Goal: Communication & Community: Answer question/provide support

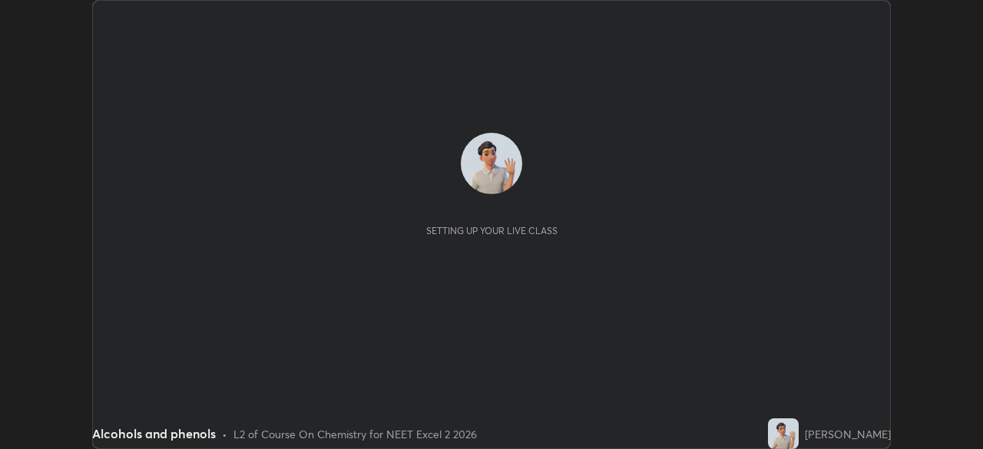
scroll to position [449, 982]
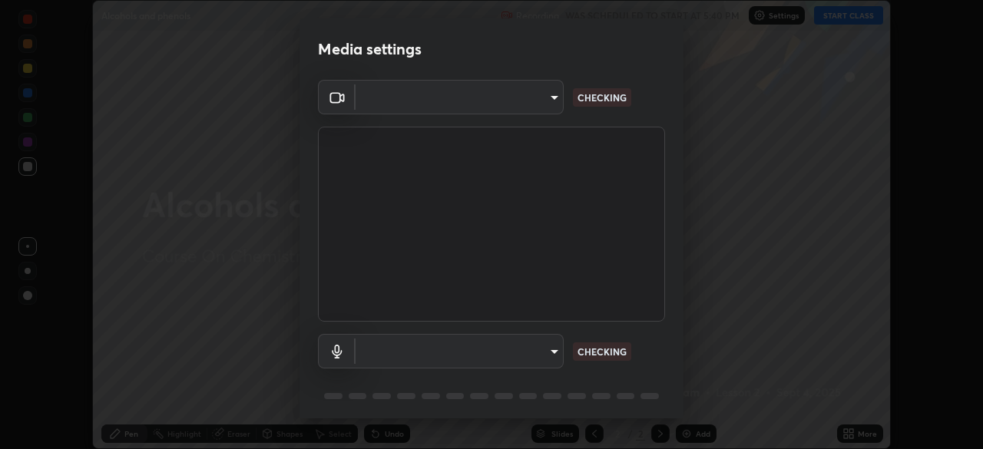
type input "6fd5a11214182fe3dbcd63879dc51230d69f1da36812afabedb7f77605f255ed"
type input "38ea354b2dbca89d4c08b2859db5d203fcffb2fd6d8edeae3d4b8a6abd2f0573"
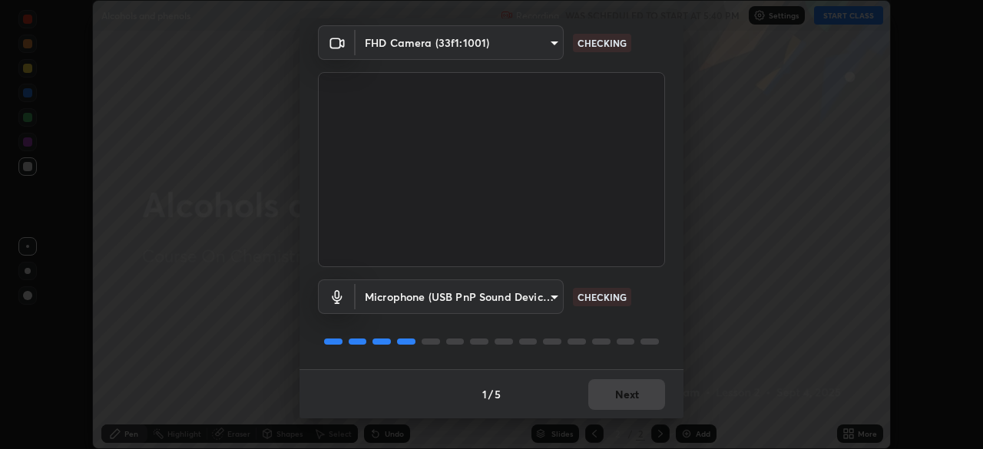
click at [586, 349] on div at bounding box center [491, 342] width 347 height 18
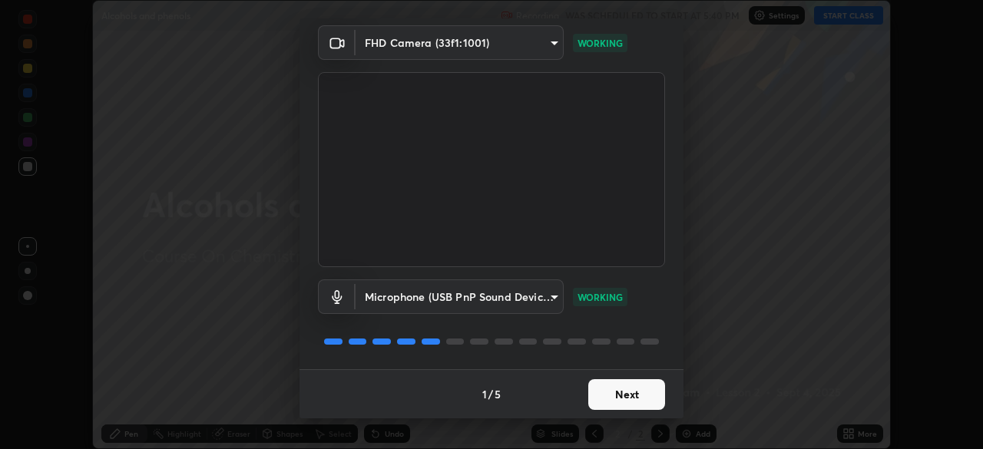
click at [594, 395] on button "Next" at bounding box center [626, 394] width 77 height 31
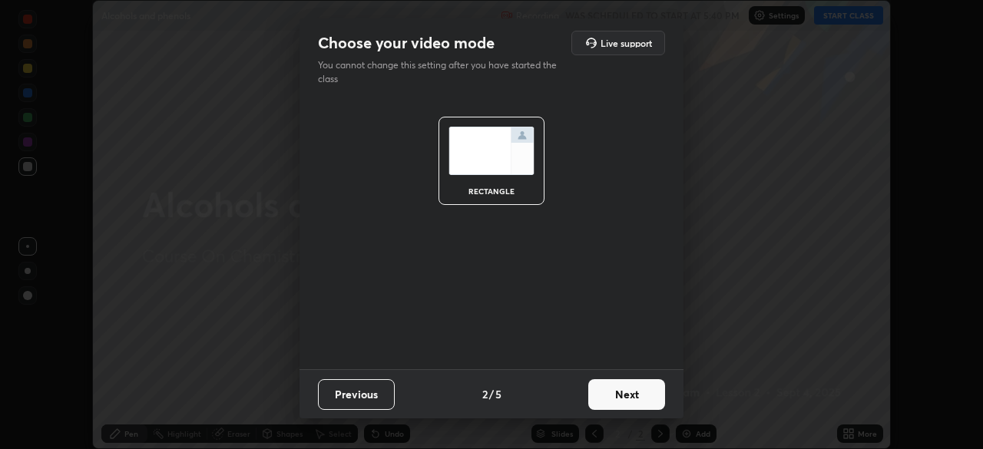
click at [599, 396] on button "Next" at bounding box center [626, 394] width 77 height 31
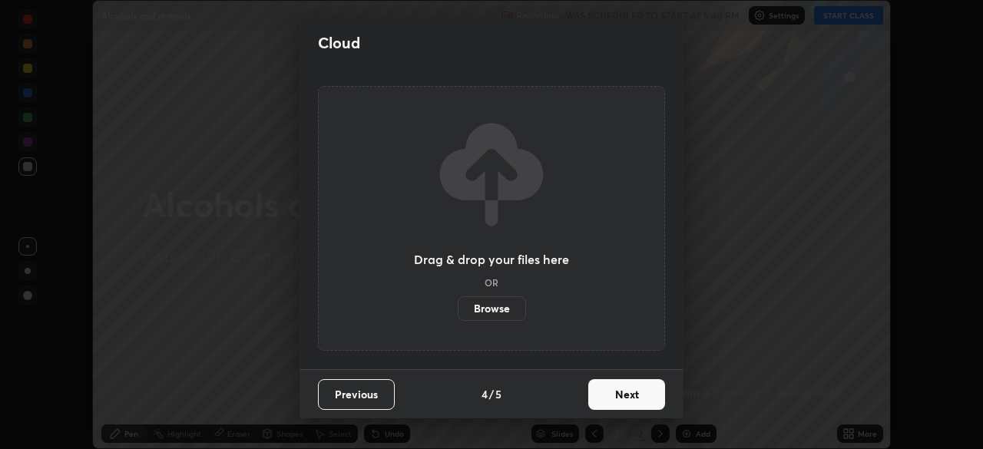
click at [601, 394] on button "Next" at bounding box center [626, 394] width 77 height 31
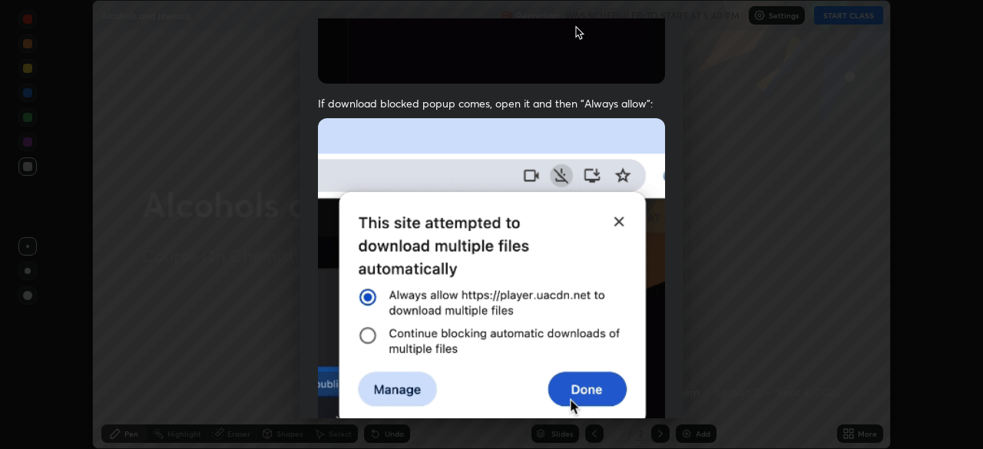
scroll to position [368, 0]
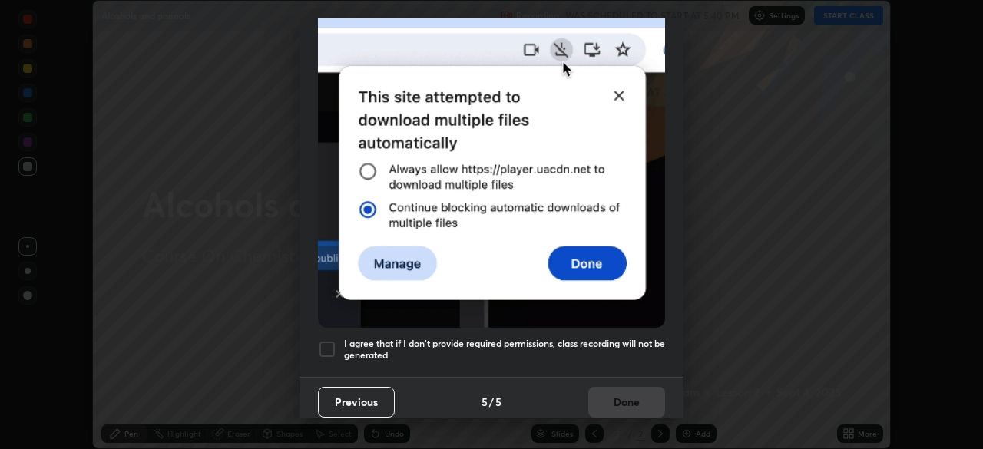
click at [528, 338] on h5 "I agree that if I don't provide required permissions, class recording will not …" at bounding box center [504, 350] width 321 height 24
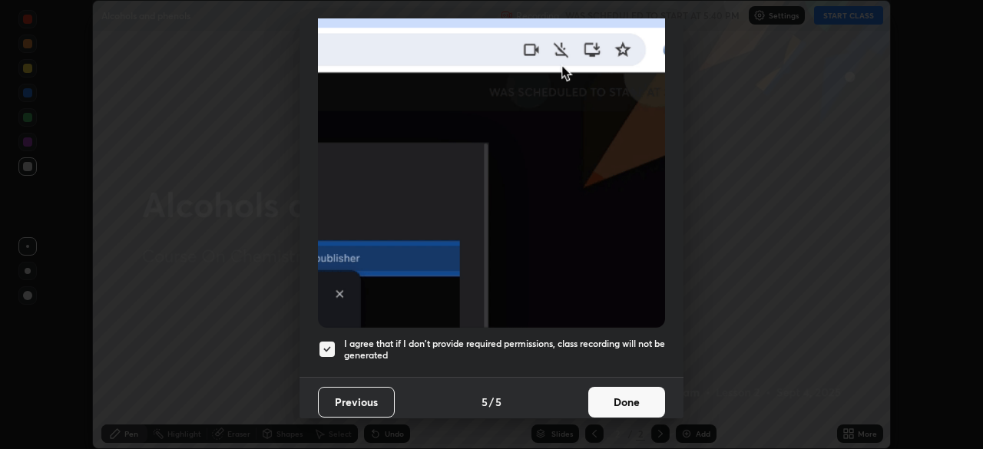
click at [604, 405] on button "Done" at bounding box center [626, 402] width 77 height 31
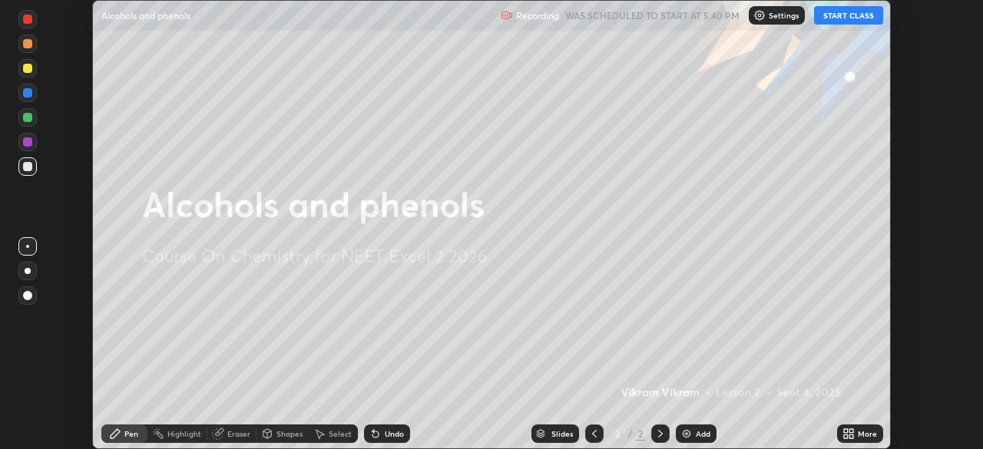
click at [835, 15] on button "START CLASS" at bounding box center [848, 15] width 69 height 18
click at [380, 432] on div "Undo" at bounding box center [387, 434] width 46 height 18
click at [687, 429] on img at bounding box center [686, 434] width 12 height 12
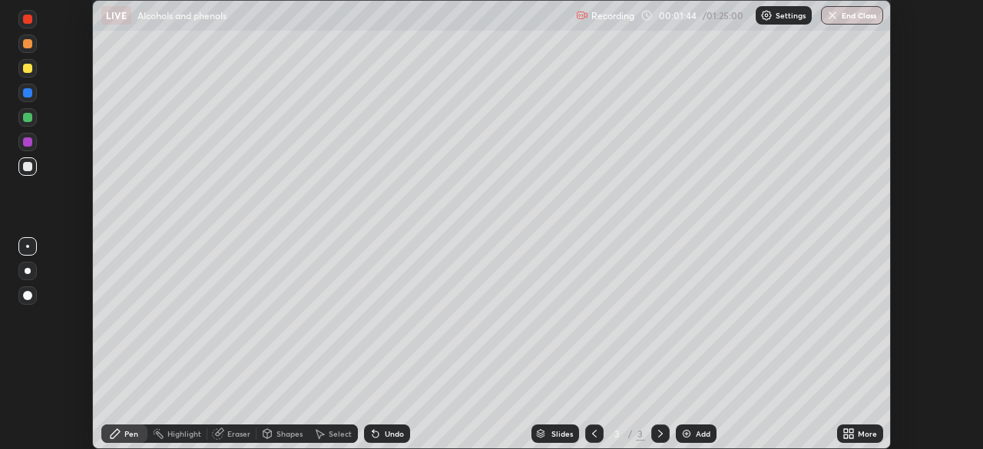
click at [31, 141] on div at bounding box center [27, 141] width 9 height 9
click at [28, 118] on div at bounding box center [27, 117] width 9 height 9
click at [372, 431] on icon at bounding box center [373, 431] width 2 height 2
click at [25, 95] on div at bounding box center [27, 92] width 9 height 9
click at [373, 435] on icon at bounding box center [375, 435] width 6 height 6
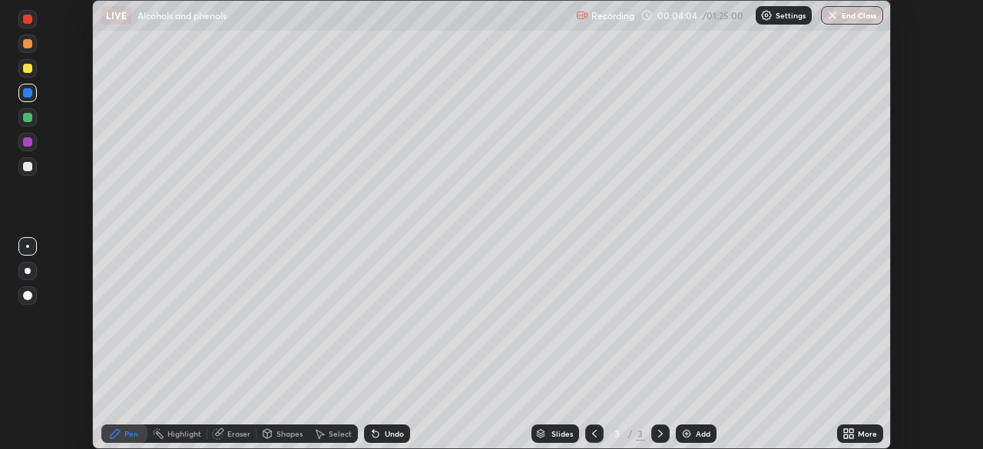
click at [381, 440] on div "Undo" at bounding box center [387, 434] width 46 height 18
click at [28, 117] on div at bounding box center [27, 117] width 9 height 9
click at [381, 435] on div "Undo" at bounding box center [387, 434] width 46 height 18
click at [394, 439] on div "Undo" at bounding box center [387, 434] width 46 height 18
click at [28, 143] on div at bounding box center [27, 141] width 9 height 9
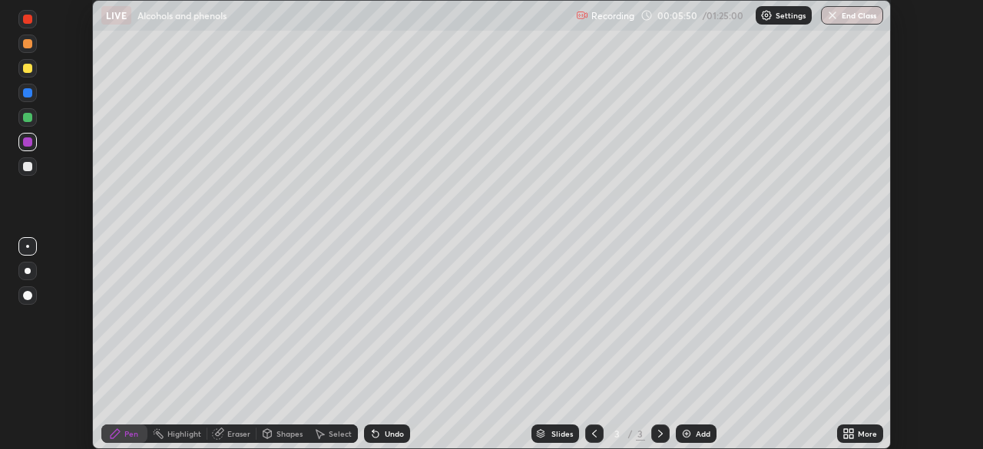
click at [28, 170] on div at bounding box center [27, 166] width 9 height 9
click at [194, 419] on div "Highlight" at bounding box center [177, 434] width 60 height 31
click at [105, 434] on div "Pen" at bounding box center [124, 434] width 46 height 18
click at [687, 439] on img at bounding box center [686, 434] width 12 height 12
click at [29, 95] on div at bounding box center [27, 92] width 9 height 9
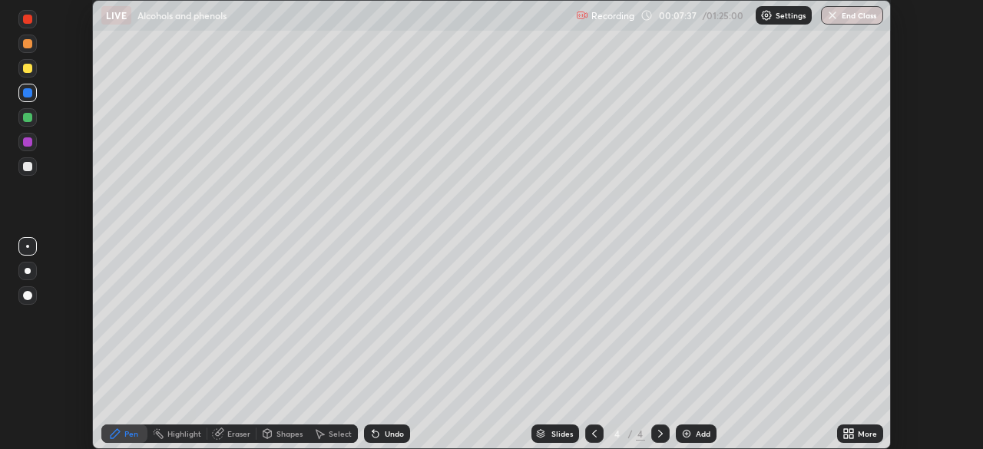
click at [23, 71] on div at bounding box center [27, 68] width 9 height 9
click at [25, 46] on div at bounding box center [27, 43] width 9 height 9
click at [28, 117] on div at bounding box center [27, 117] width 9 height 9
click at [31, 168] on div at bounding box center [27, 166] width 9 height 9
click at [28, 72] on div at bounding box center [27, 68] width 9 height 9
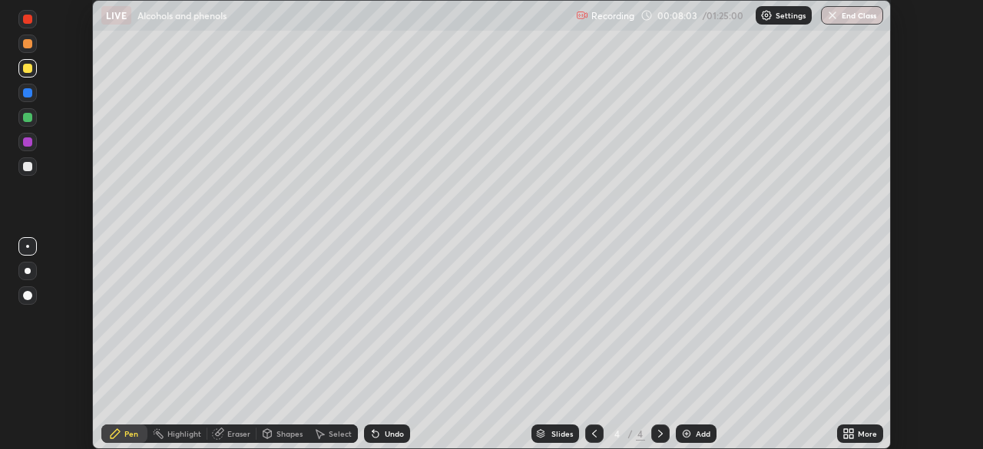
click at [385, 431] on div "Undo" at bounding box center [394, 434] width 19 height 8
click at [30, 121] on div at bounding box center [27, 117] width 9 height 9
click at [28, 71] on div at bounding box center [27, 68] width 9 height 9
click at [27, 121] on div at bounding box center [27, 117] width 9 height 9
click at [27, 88] on div at bounding box center [27, 92] width 9 height 9
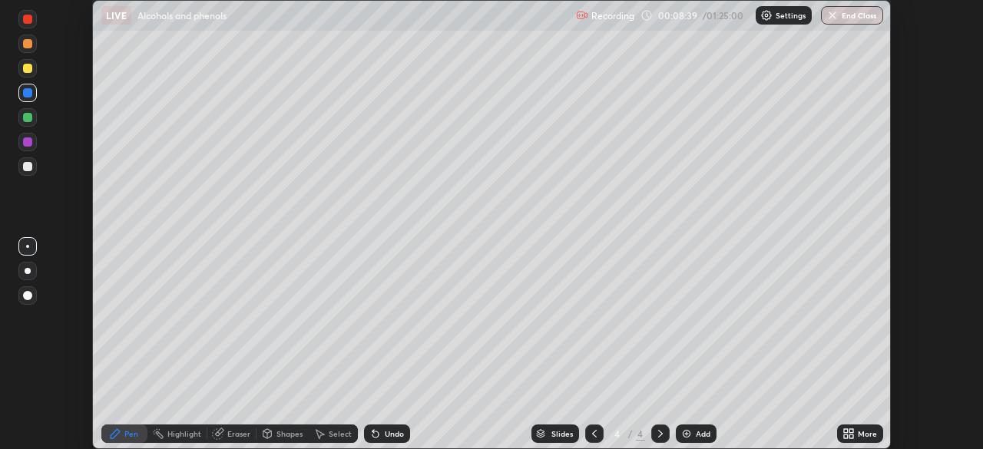
click at [25, 75] on div at bounding box center [27, 68] width 18 height 18
click at [25, 118] on div at bounding box center [27, 117] width 9 height 9
click at [29, 72] on div at bounding box center [27, 68] width 9 height 9
click at [27, 114] on div at bounding box center [27, 117] width 9 height 9
click at [31, 66] on div at bounding box center [27, 68] width 9 height 9
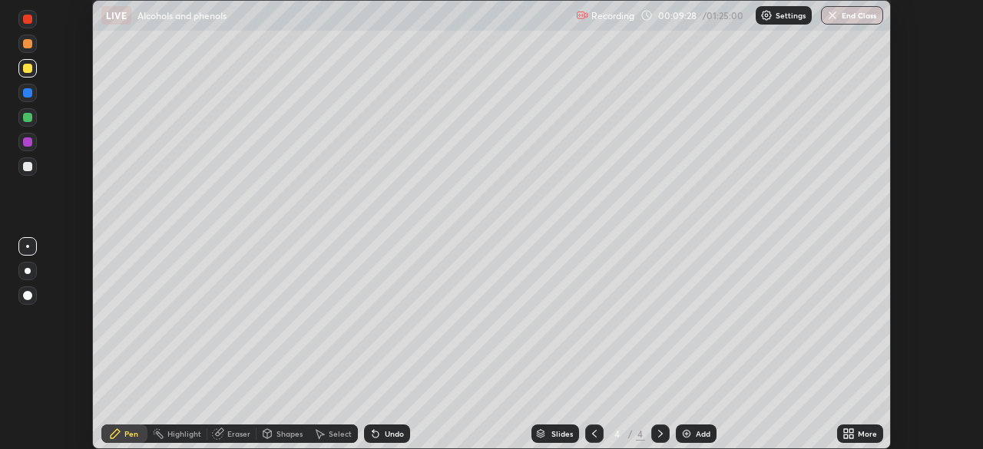
click at [30, 121] on div at bounding box center [27, 117] width 9 height 9
click at [28, 143] on div at bounding box center [27, 141] width 9 height 9
click at [684, 436] on img at bounding box center [686, 434] width 12 height 12
click at [593, 432] on icon at bounding box center [594, 434] width 5 height 8
click at [657, 432] on icon at bounding box center [660, 434] width 12 height 12
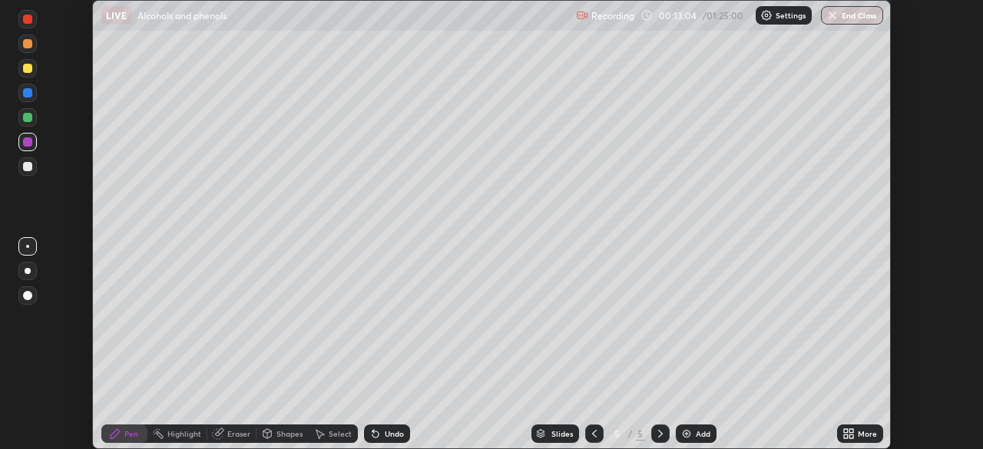
click at [26, 167] on div at bounding box center [27, 166] width 9 height 9
click at [591, 431] on icon at bounding box center [594, 434] width 12 height 12
click at [593, 433] on icon at bounding box center [594, 434] width 12 height 12
click at [26, 96] on div at bounding box center [27, 92] width 9 height 9
click at [659, 434] on icon at bounding box center [660, 434] width 12 height 12
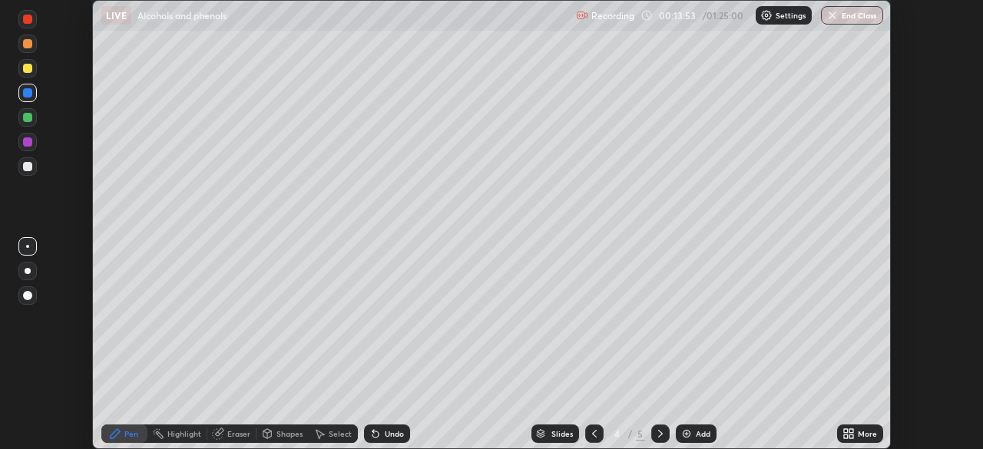
click at [659, 434] on icon at bounding box center [660, 434] width 12 height 12
click at [380, 435] on div "Undo" at bounding box center [387, 434] width 46 height 18
click at [382, 437] on div "Undo" at bounding box center [387, 434] width 46 height 18
click at [25, 71] on div at bounding box center [27, 68] width 9 height 9
click at [28, 90] on div at bounding box center [27, 92] width 9 height 9
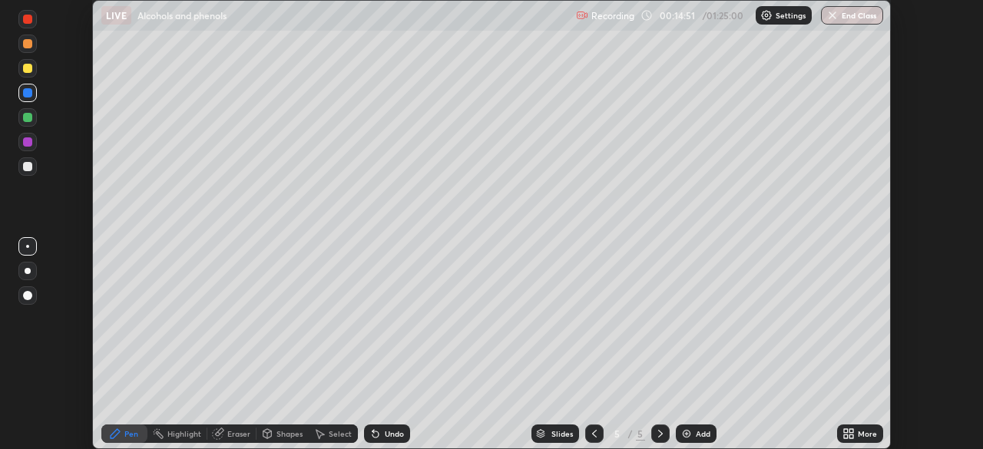
click at [385, 435] on div "Undo" at bounding box center [394, 434] width 19 height 8
click at [31, 68] on div at bounding box center [27, 68] width 9 height 9
click at [28, 167] on div at bounding box center [27, 166] width 9 height 9
click at [397, 432] on div "Undo" at bounding box center [394, 434] width 19 height 8
click at [676, 430] on div "Add" at bounding box center [696, 434] width 41 height 18
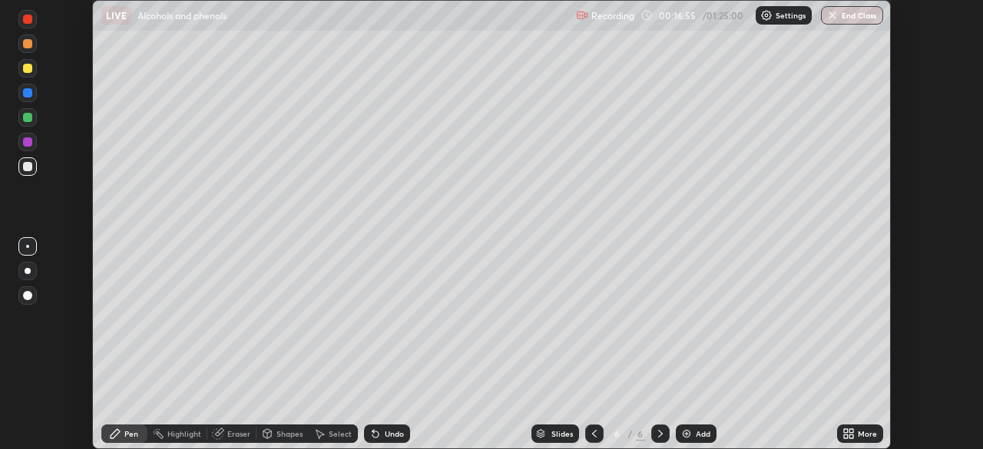
click at [28, 94] on div at bounding box center [27, 92] width 9 height 9
click at [25, 117] on div at bounding box center [27, 117] width 9 height 9
click at [25, 72] on div at bounding box center [27, 68] width 9 height 9
click at [28, 94] on div at bounding box center [27, 92] width 9 height 9
click at [28, 120] on div at bounding box center [27, 117] width 9 height 9
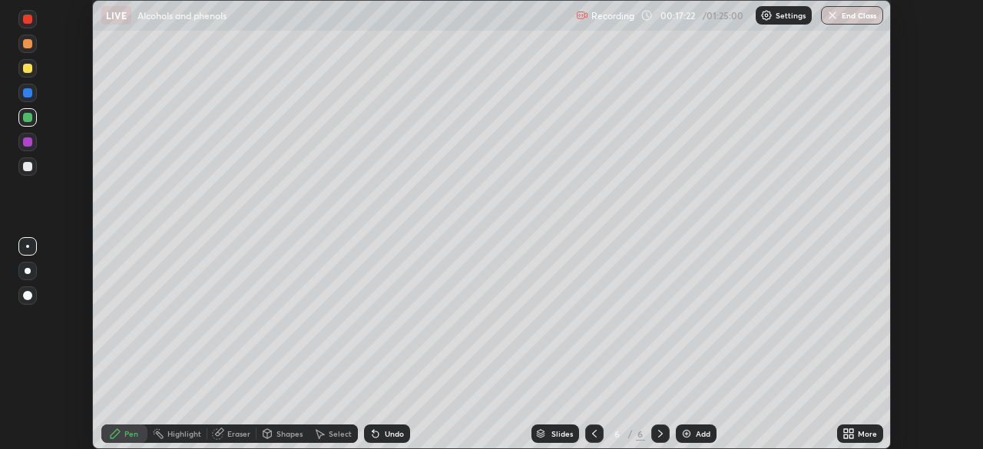
click at [29, 149] on div at bounding box center [27, 142] width 18 height 18
click at [34, 73] on div at bounding box center [27, 68] width 18 height 18
click at [591, 432] on icon at bounding box center [594, 434] width 12 height 12
click at [654, 432] on icon at bounding box center [660, 434] width 12 height 12
click at [233, 442] on div "Eraser" at bounding box center [231, 434] width 49 height 18
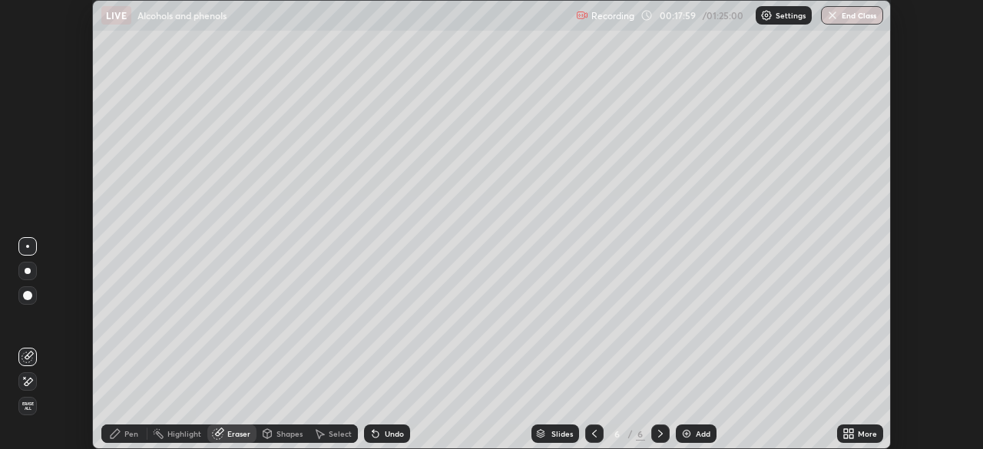
click at [25, 378] on icon at bounding box center [25, 378] width 2 height 2
click at [332, 442] on div "Select" at bounding box center [333, 434] width 49 height 18
click at [330, 440] on div "Select" at bounding box center [333, 434] width 49 height 18
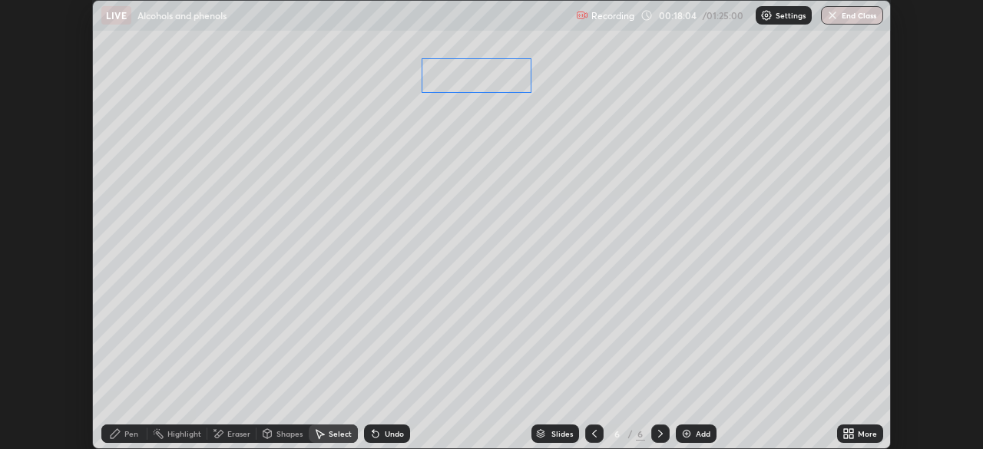
click at [499, 130] on div "0 ° Undo Copy Duplicate Duplicate to new slide Delete" at bounding box center [491, 225] width 797 height 448
click at [238, 344] on div "0 ° Undo Copy Duplicate Duplicate to new slide Delete" at bounding box center [491, 225] width 797 height 448
click at [129, 430] on div "Pen" at bounding box center [131, 434] width 14 height 8
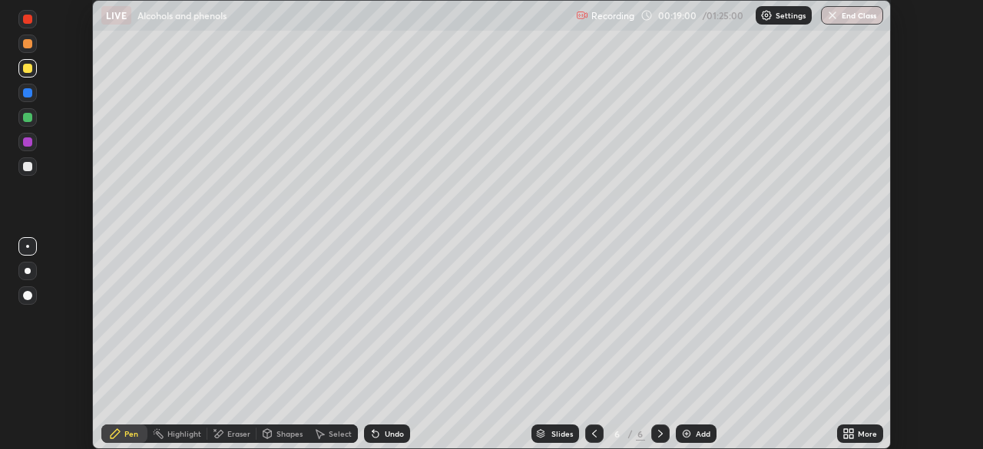
click at [28, 164] on div at bounding box center [27, 166] width 9 height 9
click at [28, 91] on div at bounding box center [27, 92] width 9 height 9
click at [26, 70] on div at bounding box center [27, 68] width 9 height 9
click at [28, 167] on div at bounding box center [27, 166] width 9 height 9
click at [28, 94] on div at bounding box center [27, 92] width 9 height 9
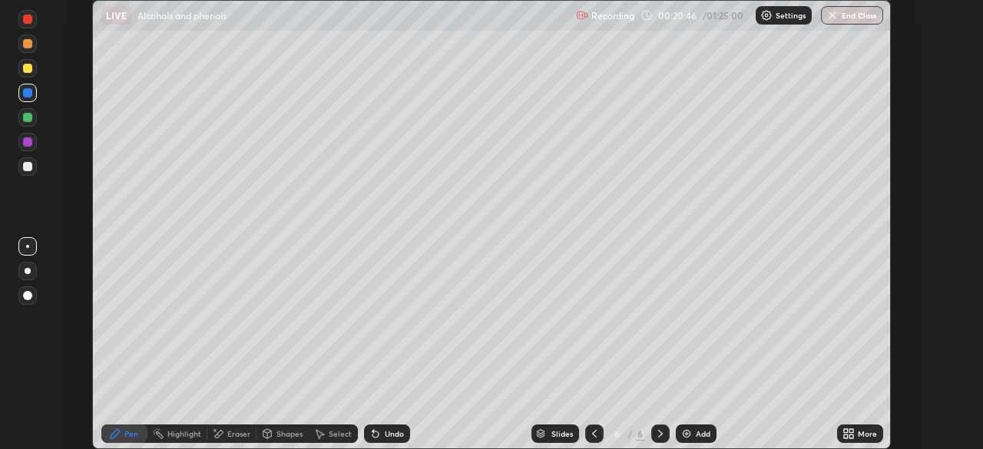
click at [31, 170] on div at bounding box center [27, 166] width 9 height 9
click at [29, 170] on div at bounding box center [27, 166] width 9 height 9
click at [28, 95] on div at bounding box center [27, 92] width 9 height 9
click at [379, 429] on icon at bounding box center [375, 434] width 12 height 12
click at [22, 166] on div at bounding box center [27, 166] width 18 height 18
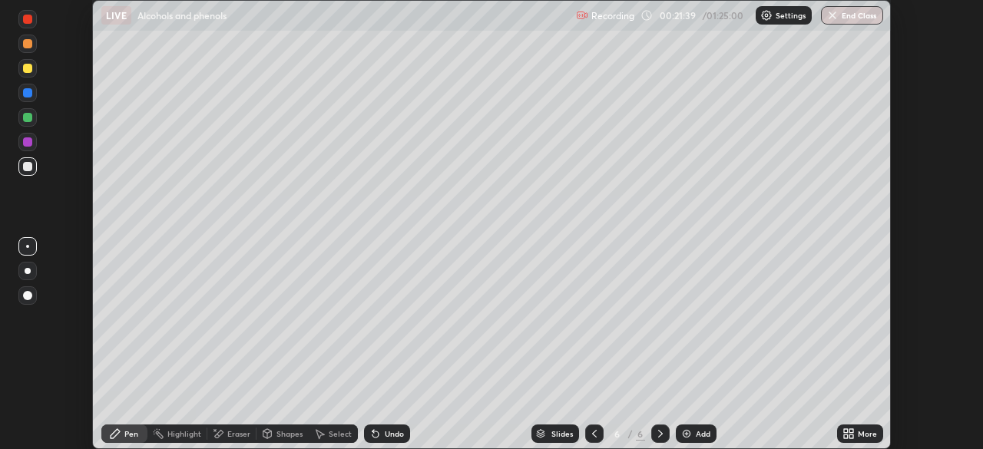
click at [233, 435] on div "Eraser" at bounding box center [238, 434] width 23 height 8
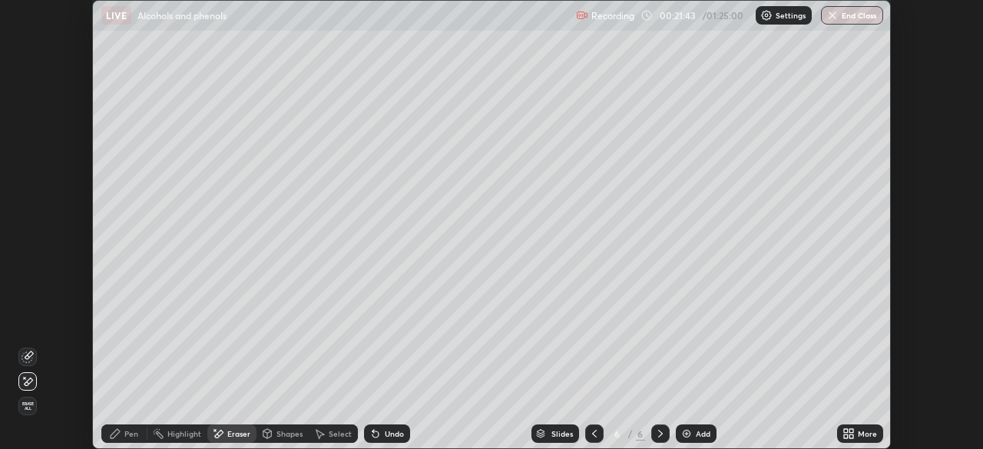
click at [121, 432] on div "Pen" at bounding box center [124, 434] width 46 height 18
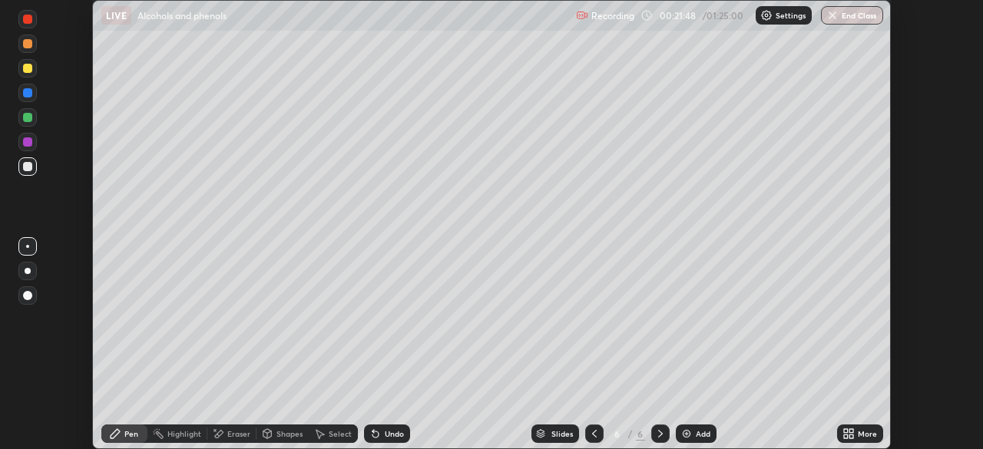
click at [31, 94] on div at bounding box center [27, 92] width 9 height 9
click at [30, 66] on div at bounding box center [27, 68] width 9 height 9
click at [381, 440] on div "Undo" at bounding box center [387, 434] width 46 height 18
click at [382, 439] on div "Undo" at bounding box center [387, 434] width 46 height 18
click at [27, 174] on div at bounding box center [27, 166] width 18 height 18
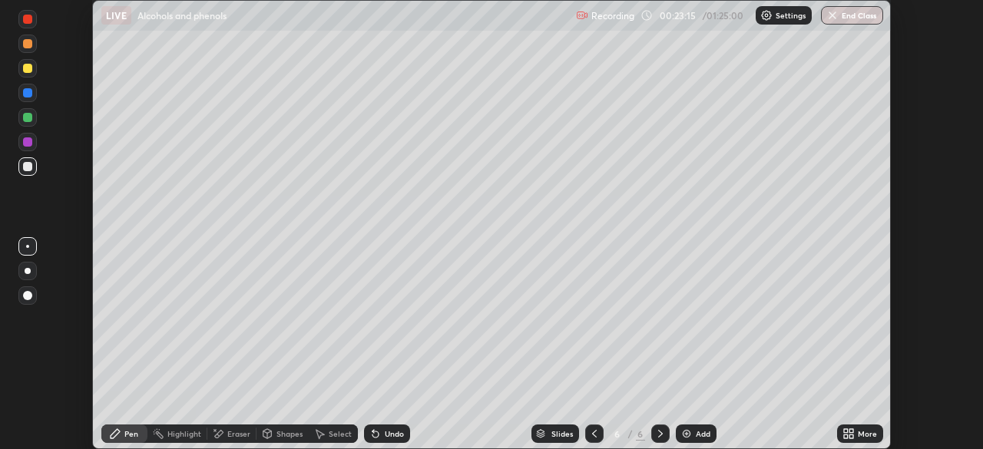
click at [35, 70] on div at bounding box center [27, 68] width 18 height 18
click at [28, 97] on div at bounding box center [27, 92] width 9 height 9
click at [27, 67] on div at bounding box center [27, 68] width 9 height 9
click at [233, 434] on div "Eraser" at bounding box center [238, 434] width 23 height 8
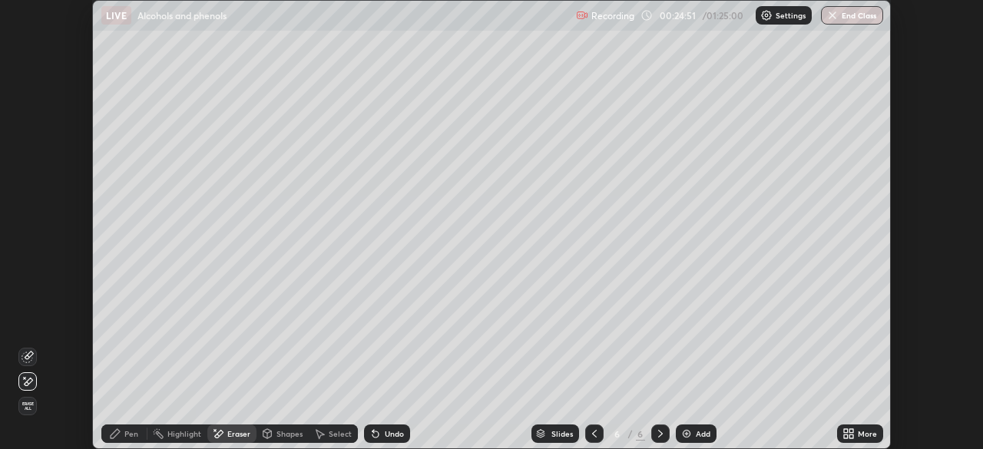
click at [114, 437] on icon at bounding box center [115, 433] width 9 height 9
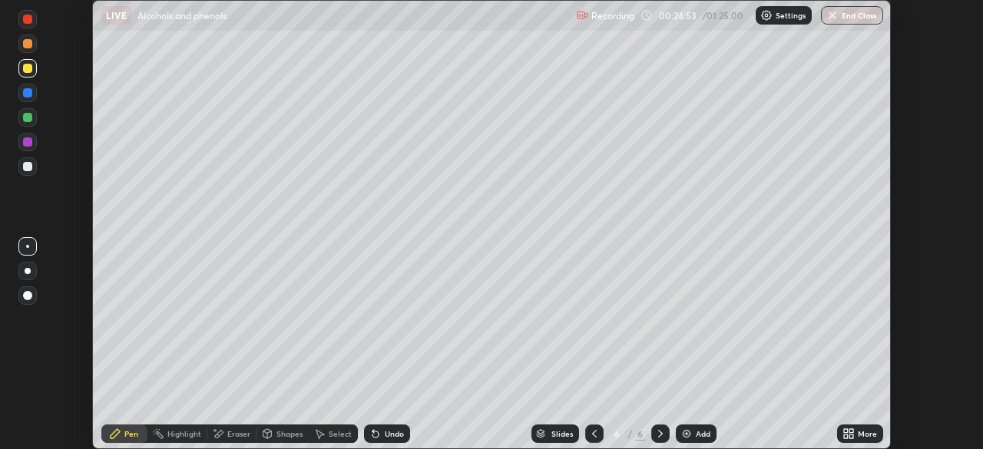
click at [28, 96] on div at bounding box center [27, 92] width 9 height 9
click at [26, 164] on div at bounding box center [27, 166] width 9 height 9
click at [585, 435] on div at bounding box center [594, 434] width 18 height 18
click at [236, 434] on div "Eraser" at bounding box center [238, 434] width 23 height 8
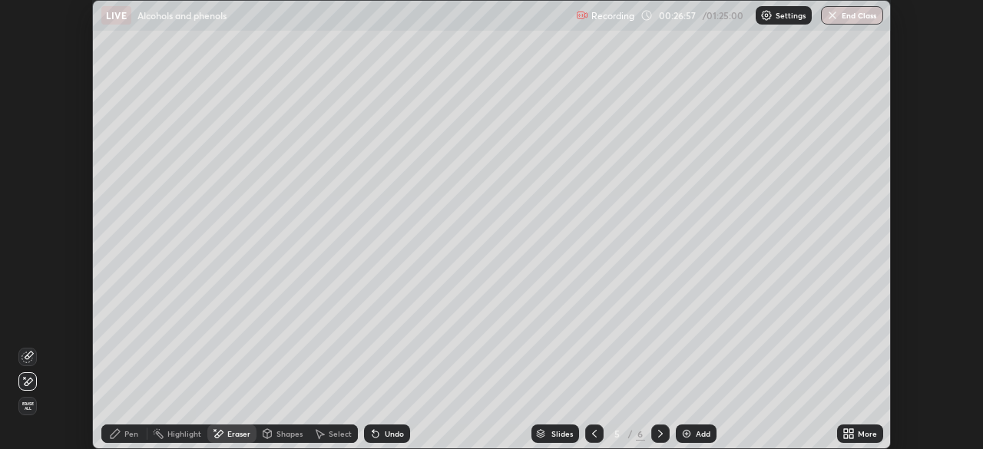
click at [128, 436] on div "Pen" at bounding box center [131, 434] width 14 height 8
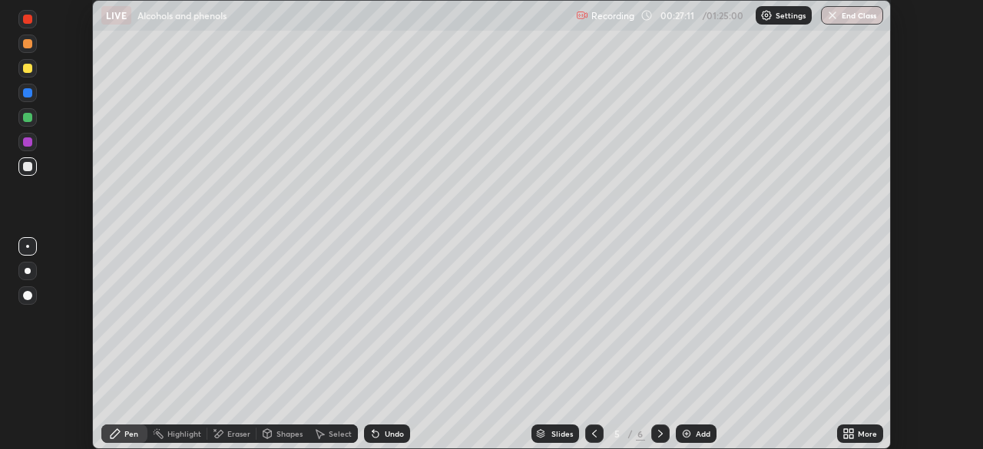
click at [390, 425] on div "Undo" at bounding box center [387, 434] width 46 height 18
click at [391, 425] on div "Undo" at bounding box center [387, 434] width 46 height 18
click at [397, 428] on div "Undo" at bounding box center [387, 434] width 46 height 18
click at [395, 435] on div "Undo" at bounding box center [394, 434] width 19 height 8
click at [660, 432] on icon at bounding box center [660, 434] width 12 height 12
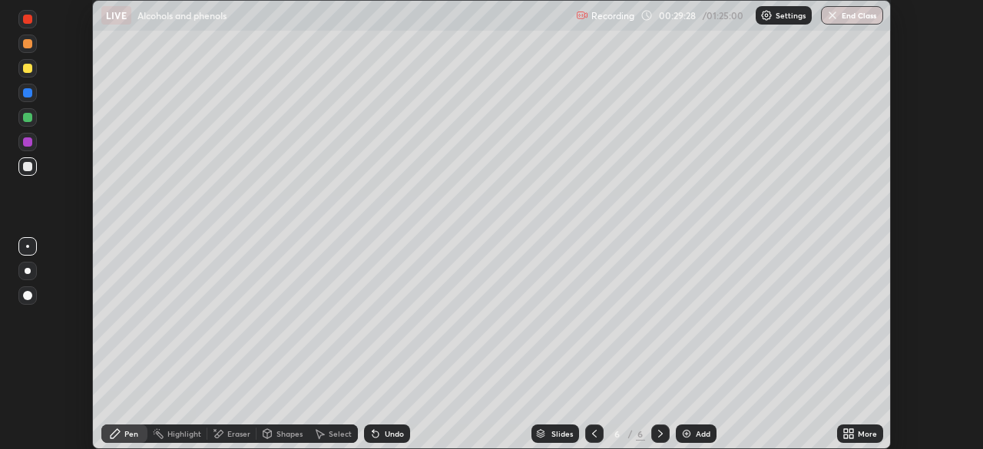
click at [684, 433] on img at bounding box center [686, 434] width 12 height 12
click at [21, 48] on div at bounding box center [27, 44] width 18 height 18
click at [385, 435] on div "Undo" at bounding box center [394, 434] width 19 height 8
click at [25, 69] on div at bounding box center [27, 68] width 9 height 9
click at [26, 170] on div at bounding box center [27, 166] width 9 height 9
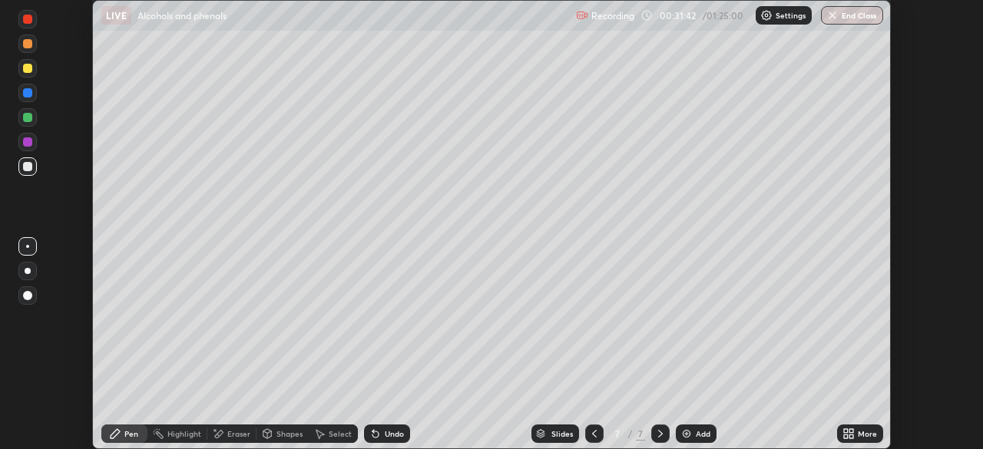
click at [372, 434] on icon at bounding box center [375, 435] width 6 height 6
click at [372, 432] on icon at bounding box center [375, 435] width 6 height 6
click at [25, 97] on div at bounding box center [27, 92] width 9 height 9
click at [27, 167] on div at bounding box center [27, 166] width 9 height 9
click at [389, 433] on div "Undo" at bounding box center [394, 434] width 19 height 8
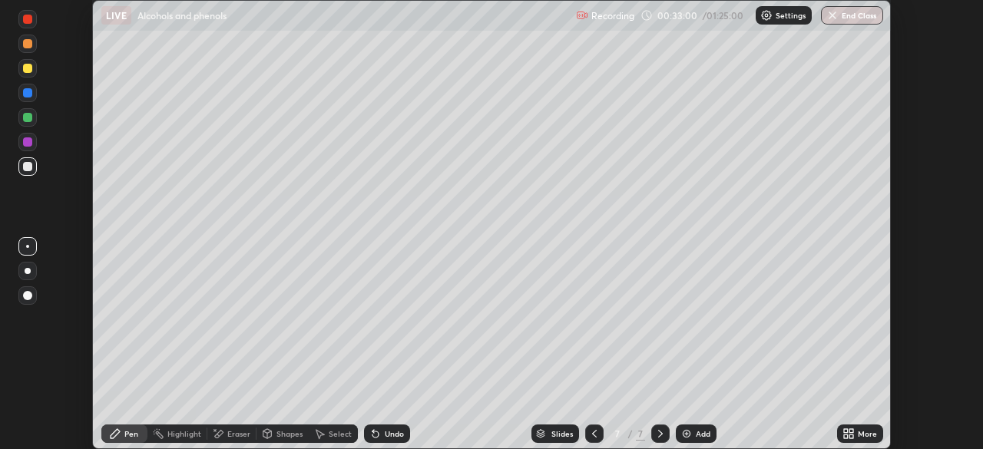
click at [387, 430] on div "Undo" at bounding box center [394, 434] width 19 height 8
click at [386, 430] on div "Undo" at bounding box center [394, 434] width 19 height 8
click at [388, 432] on div "Undo" at bounding box center [394, 434] width 19 height 8
click at [386, 435] on div "Undo" at bounding box center [394, 434] width 19 height 8
click at [239, 434] on div "Eraser" at bounding box center [238, 434] width 23 height 8
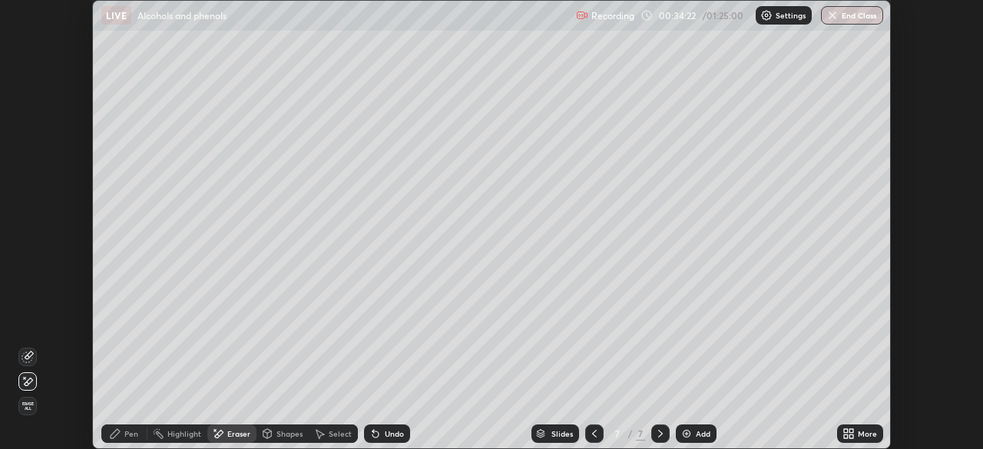
click at [123, 434] on div "Pen" at bounding box center [124, 434] width 46 height 18
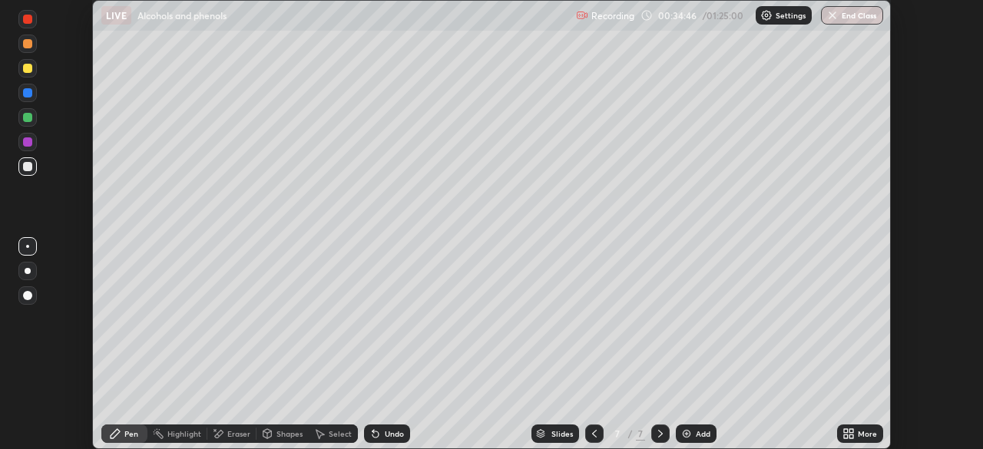
click at [373, 436] on icon at bounding box center [375, 435] width 6 height 6
click at [231, 432] on div "Eraser" at bounding box center [238, 434] width 23 height 8
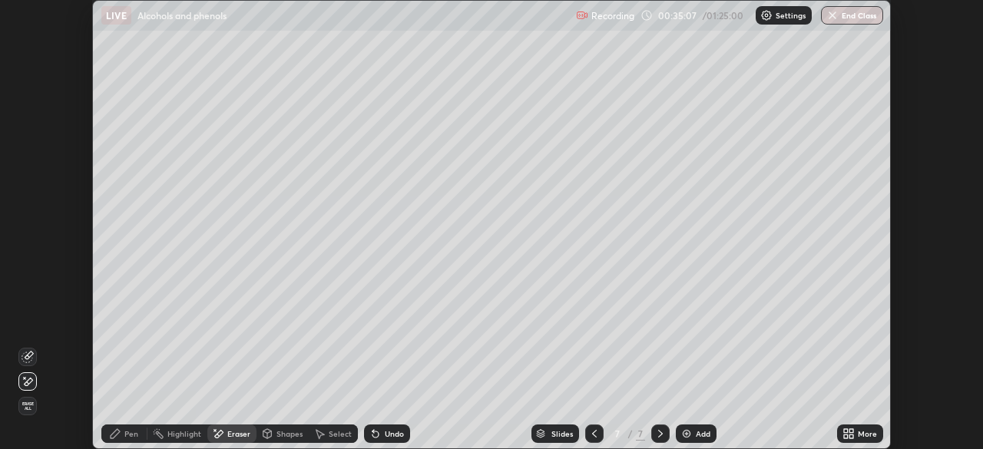
click at [114, 437] on icon at bounding box center [115, 433] width 9 height 9
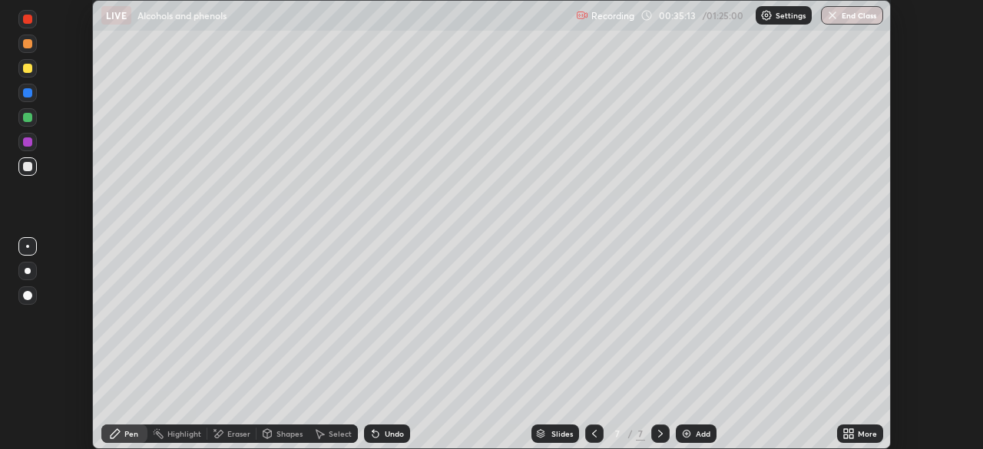
click at [27, 120] on div at bounding box center [27, 117] width 9 height 9
click at [28, 94] on div at bounding box center [27, 92] width 9 height 9
click at [378, 442] on div "Undo" at bounding box center [387, 434] width 46 height 18
click at [28, 170] on div at bounding box center [27, 166] width 9 height 9
click at [28, 143] on div at bounding box center [27, 141] width 9 height 9
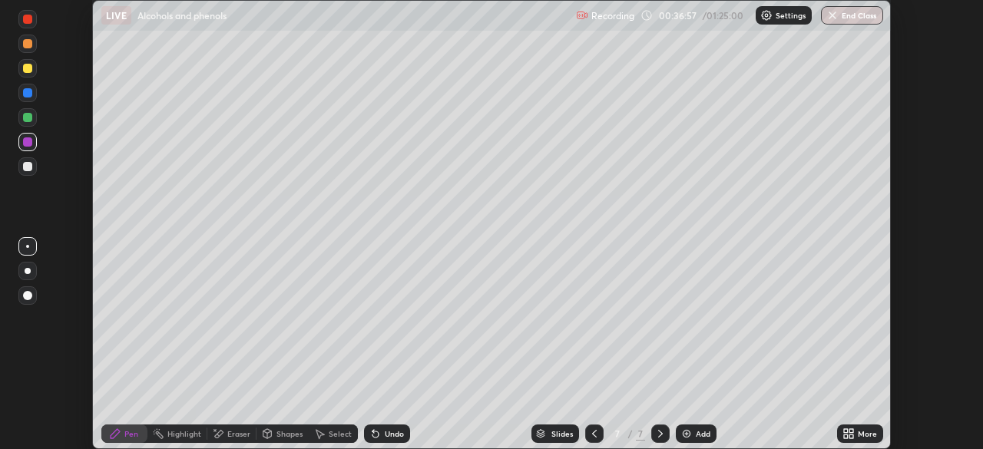
click at [390, 431] on div "Undo" at bounding box center [394, 434] width 19 height 8
click at [388, 429] on div "Undo" at bounding box center [387, 434] width 46 height 18
click at [389, 429] on div "Undo" at bounding box center [387, 434] width 46 height 18
click at [395, 433] on div "Undo" at bounding box center [394, 434] width 19 height 8
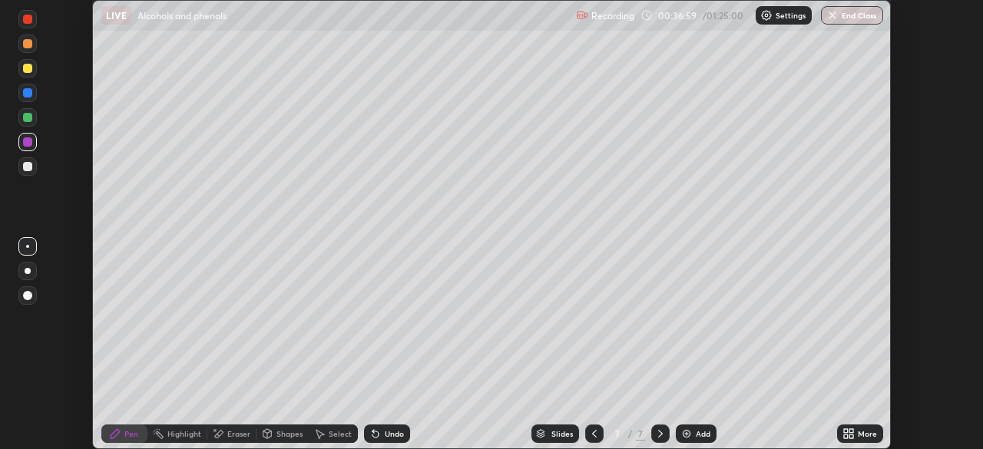
click at [396, 434] on div "Undo" at bounding box center [394, 434] width 19 height 8
click at [395, 433] on div "Undo" at bounding box center [394, 434] width 19 height 8
click at [397, 439] on div "Undo" at bounding box center [387, 434] width 46 height 18
click at [396, 438] on div "Undo" at bounding box center [394, 434] width 19 height 8
click at [396, 442] on div "Undo" at bounding box center [387, 434] width 46 height 18
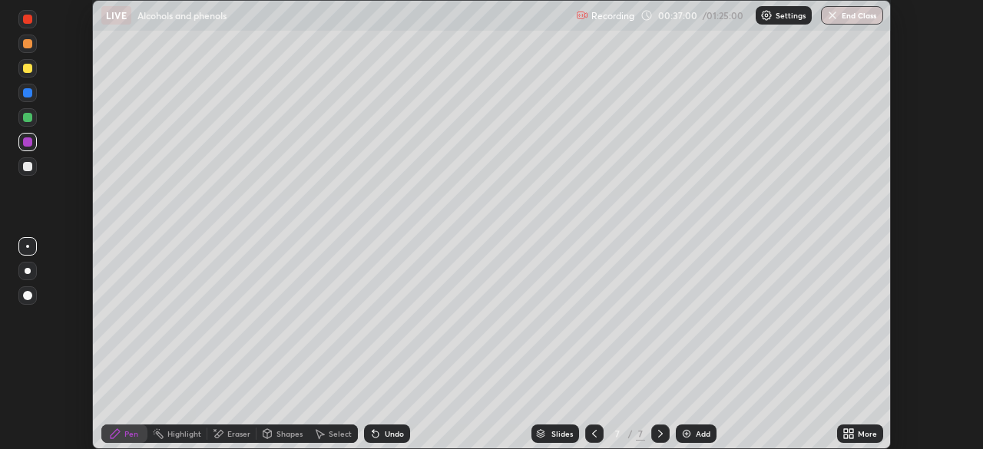
click at [396, 442] on div "Undo" at bounding box center [387, 434] width 46 height 18
click at [397, 442] on div "Undo" at bounding box center [387, 434] width 46 height 18
click at [398, 440] on div "Undo" at bounding box center [387, 434] width 46 height 18
click at [399, 440] on div "Undo" at bounding box center [387, 434] width 46 height 18
click at [402, 442] on div "Undo" at bounding box center [387, 434] width 46 height 18
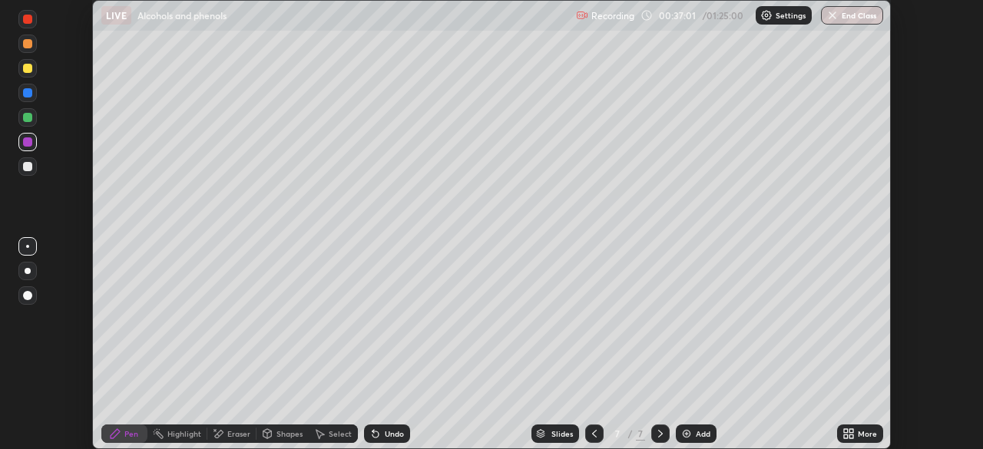
click at [402, 442] on div "Undo" at bounding box center [387, 434] width 46 height 18
click at [397, 436] on div "Undo" at bounding box center [394, 434] width 19 height 8
click at [398, 428] on div "Undo" at bounding box center [387, 434] width 46 height 18
click at [401, 442] on div "Undo" at bounding box center [387, 434] width 46 height 18
click at [31, 143] on div at bounding box center [27, 141] width 9 height 9
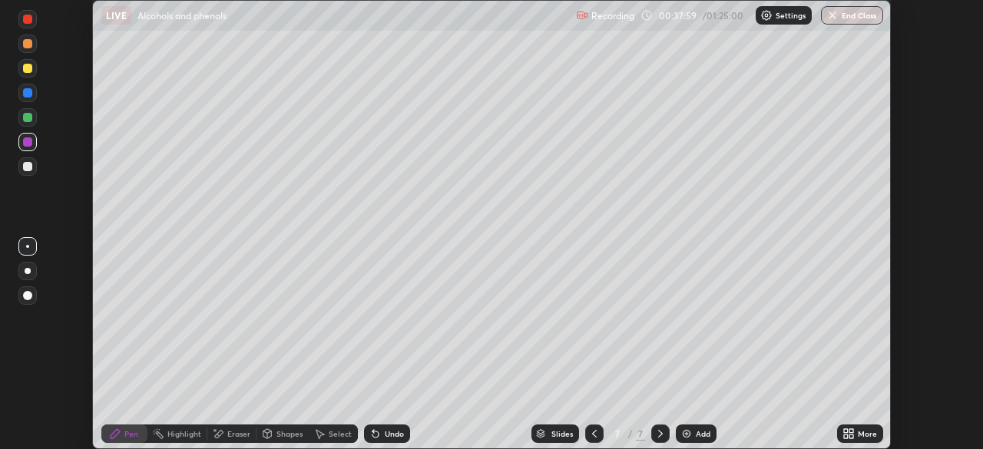
click at [25, 169] on div at bounding box center [27, 166] width 9 height 9
click at [385, 433] on div "Undo" at bounding box center [394, 434] width 19 height 8
click at [380, 437] on div "Undo" at bounding box center [387, 434] width 46 height 18
click at [373, 432] on icon at bounding box center [375, 435] width 6 height 6
click at [227, 433] on div "Eraser" at bounding box center [238, 434] width 23 height 8
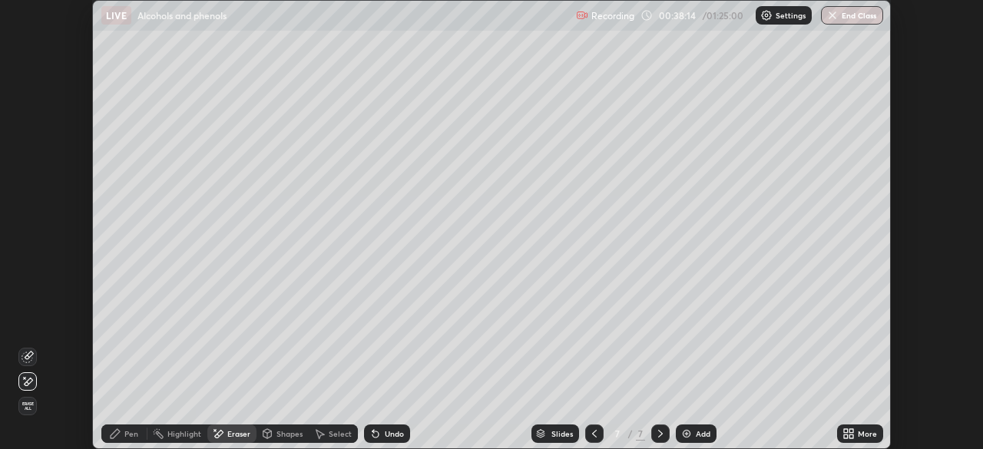
click at [127, 439] on div "Pen" at bounding box center [124, 434] width 46 height 18
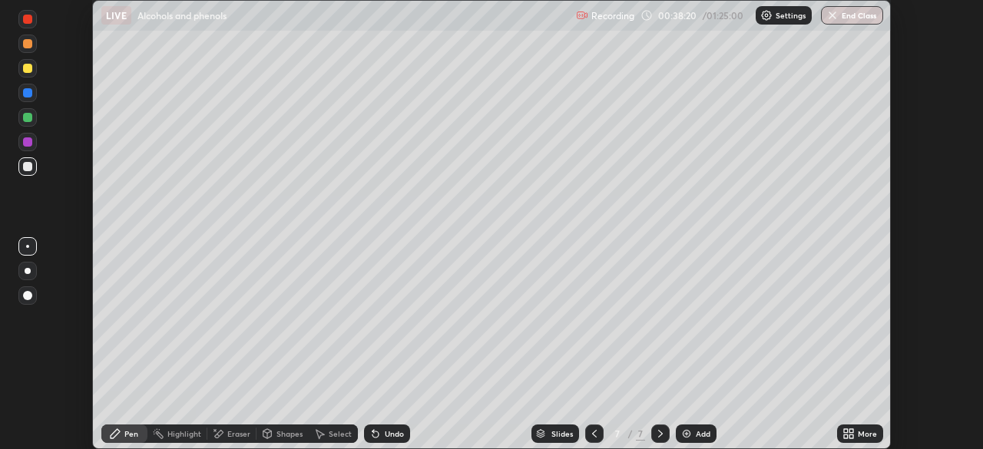
click at [236, 433] on div "Eraser" at bounding box center [238, 434] width 23 height 8
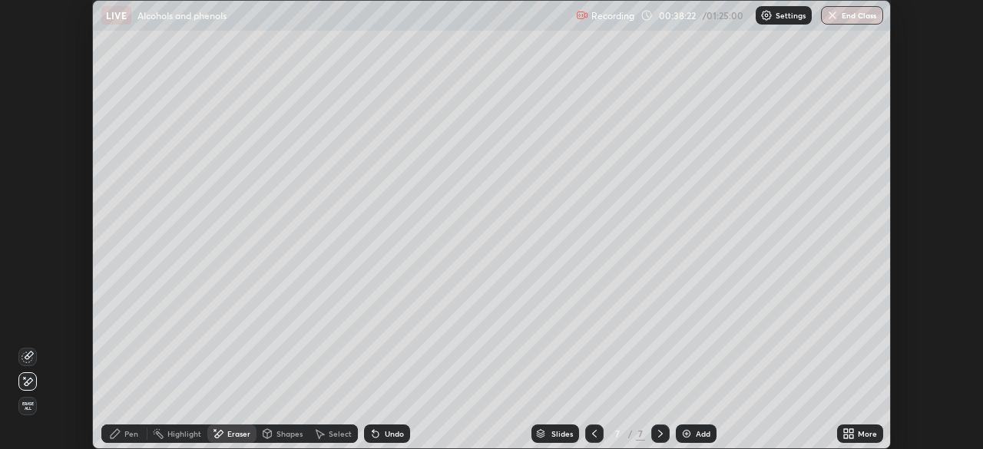
click at [136, 433] on div "Pen" at bounding box center [131, 434] width 14 height 8
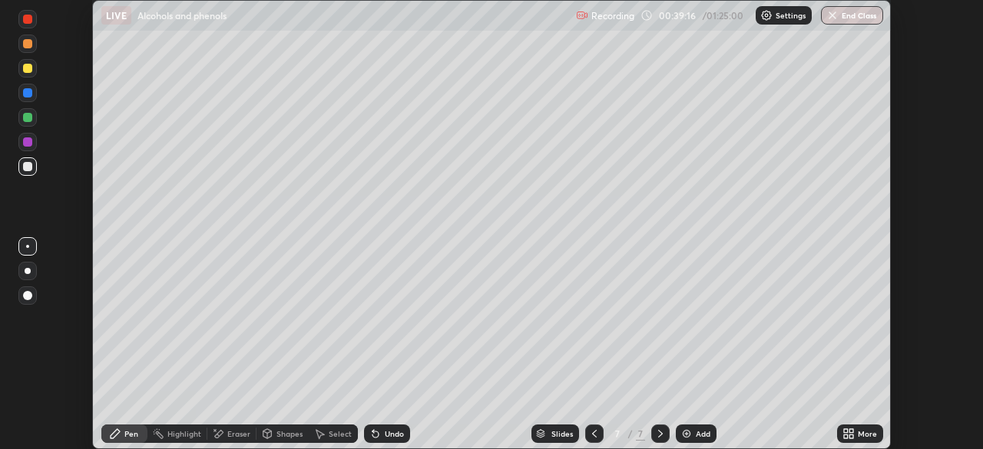
click at [234, 435] on div "Eraser" at bounding box center [238, 434] width 23 height 8
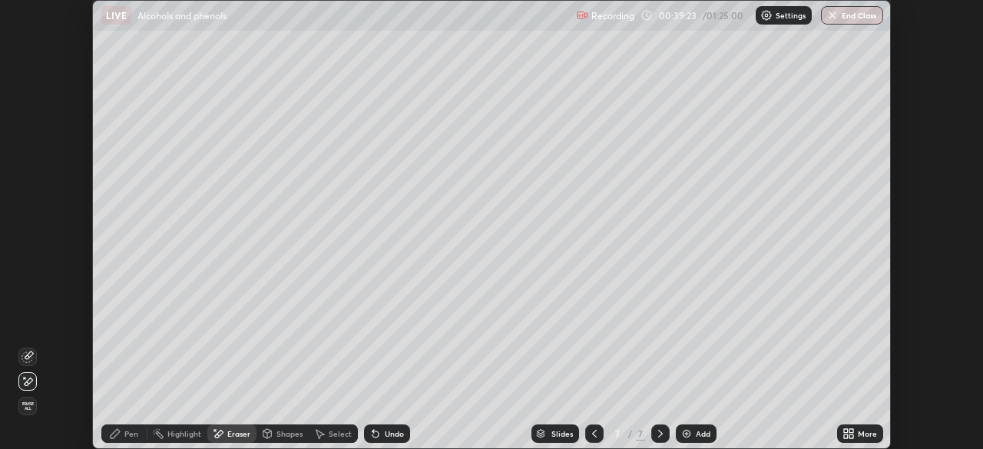
click at [134, 436] on div "Pen" at bounding box center [131, 434] width 14 height 8
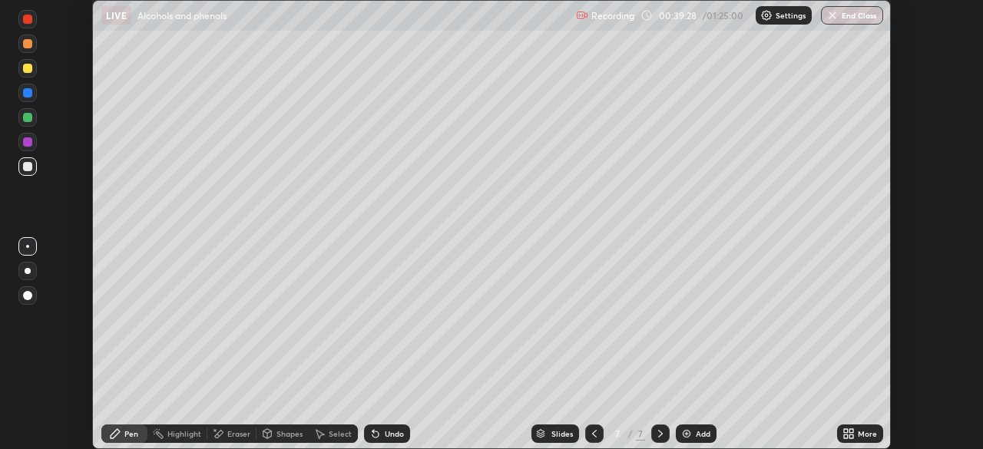
click at [235, 436] on div "Eraser" at bounding box center [238, 434] width 23 height 8
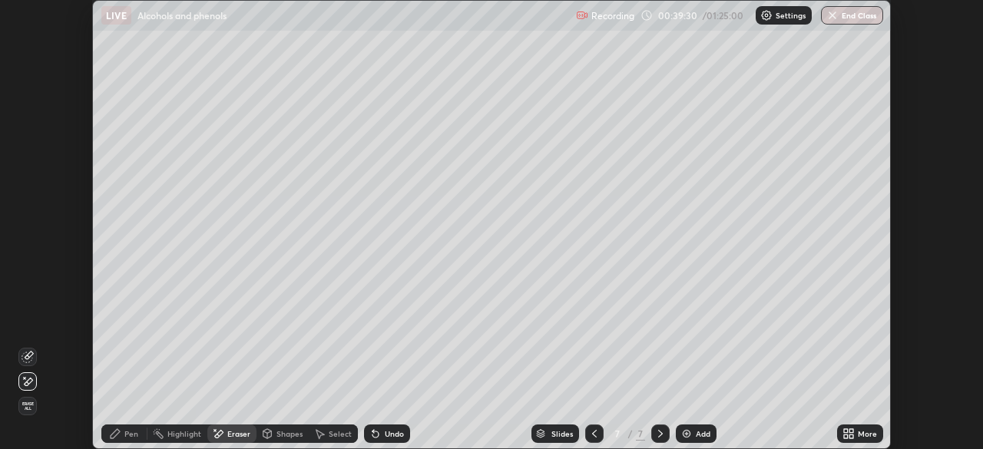
click at [124, 434] on div "Pen" at bounding box center [131, 434] width 14 height 8
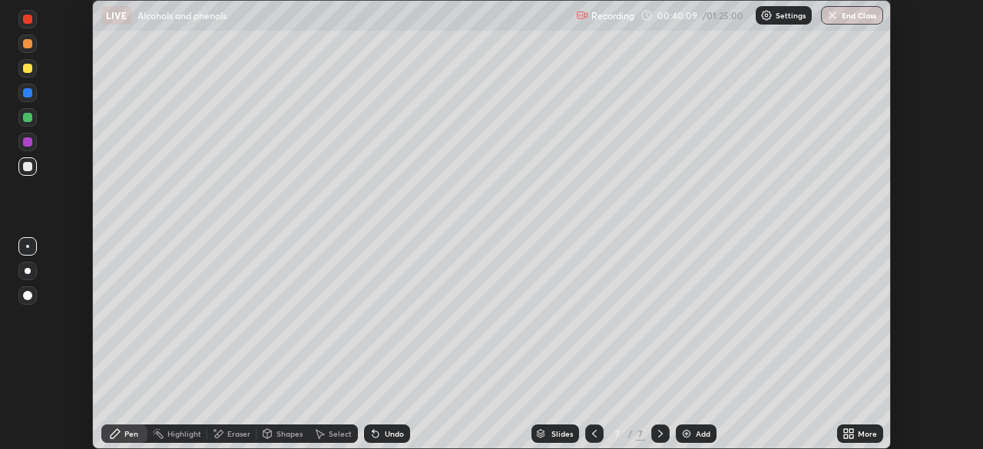
click at [28, 46] on div at bounding box center [27, 43] width 9 height 9
click at [683, 439] on img at bounding box center [686, 434] width 12 height 12
click at [31, 167] on div at bounding box center [27, 166] width 9 height 9
click at [385, 436] on div "Undo" at bounding box center [394, 434] width 19 height 8
click at [386, 440] on div "Undo" at bounding box center [387, 434] width 46 height 18
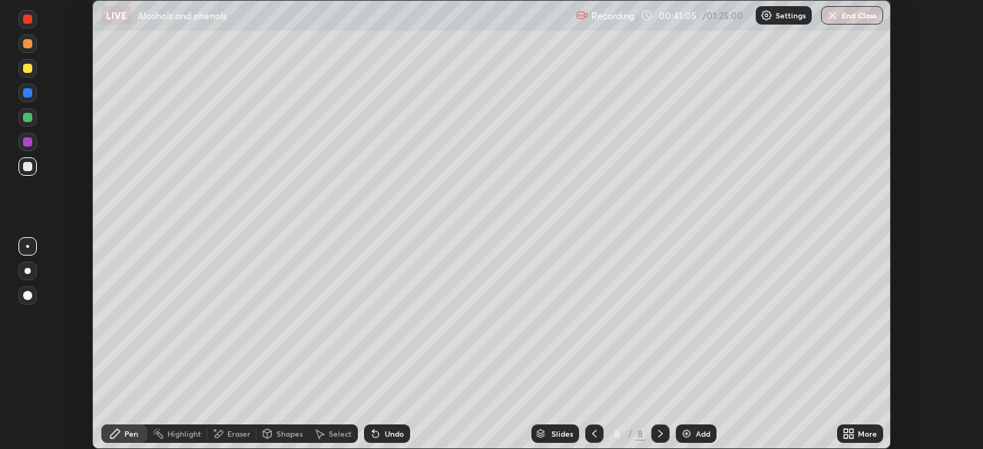
click at [387, 442] on div "Undo" at bounding box center [387, 434] width 46 height 18
click at [389, 440] on div "Undo" at bounding box center [387, 434] width 46 height 18
click at [390, 440] on div "Undo" at bounding box center [387, 434] width 46 height 18
click at [392, 435] on div "Undo" at bounding box center [394, 434] width 19 height 8
click at [390, 435] on div "Undo" at bounding box center [394, 434] width 19 height 8
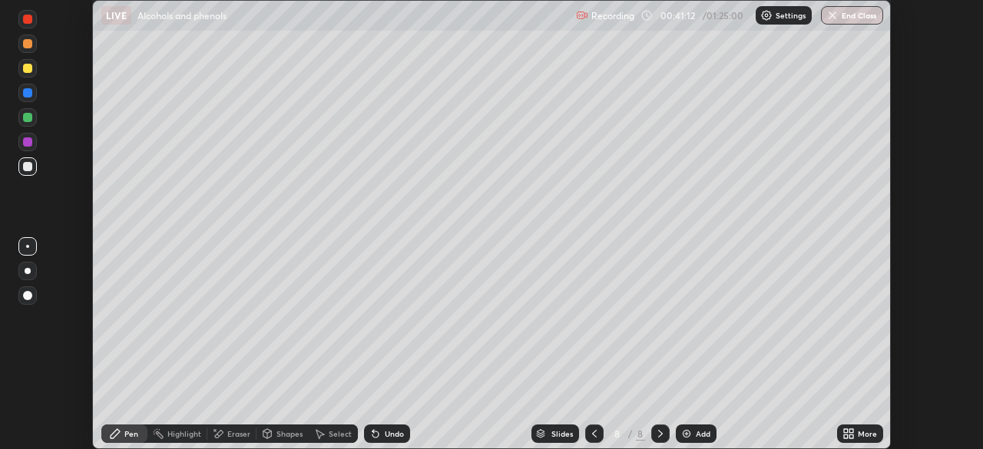
click at [390, 435] on div "Undo" at bounding box center [394, 434] width 19 height 8
click at [26, 64] on div at bounding box center [27, 68] width 9 height 9
click at [25, 46] on div at bounding box center [27, 43] width 9 height 9
click at [229, 435] on div "Eraser" at bounding box center [238, 434] width 23 height 8
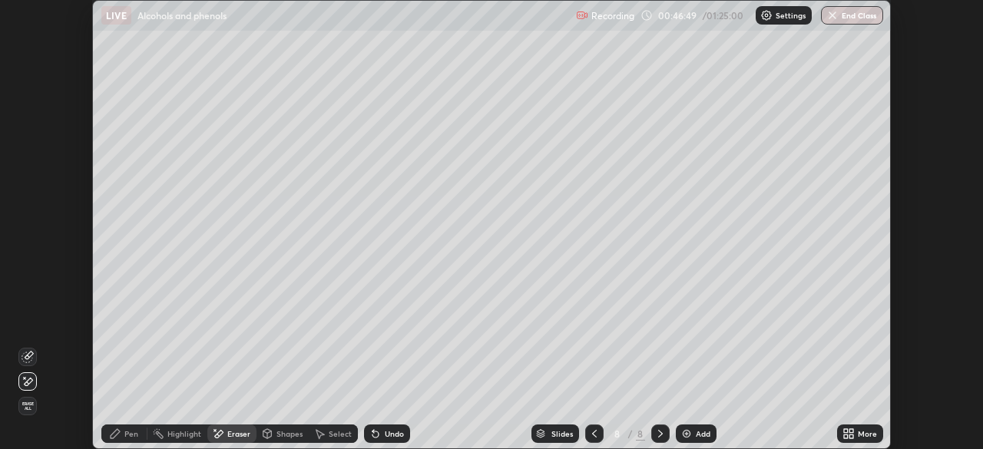
click at [28, 409] on span "Erase all" at bounding box center [27, 406] width 17 height 9
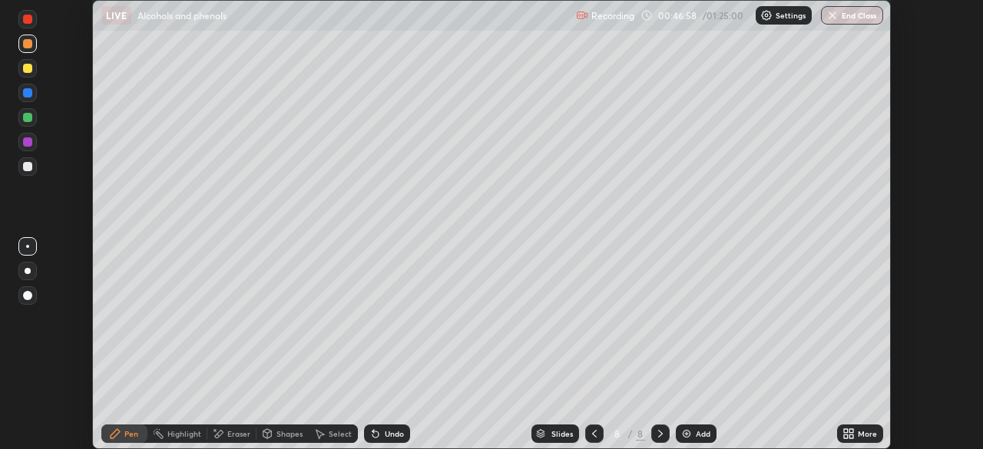
click at [26, 96] on div at bounding box center [27, 92] width 9 height 9
click at [31, 70] on div at bounding box center [27, 68] width 9 height 9
click at [28, 91] on div at bounding box center [27, 92] width 9 height 9
click at [28, 69] on div at bounding box center [27, 68] width 9 height 9
click at [24, 167] on div at bounding box center [27, 166] width 9 height 9
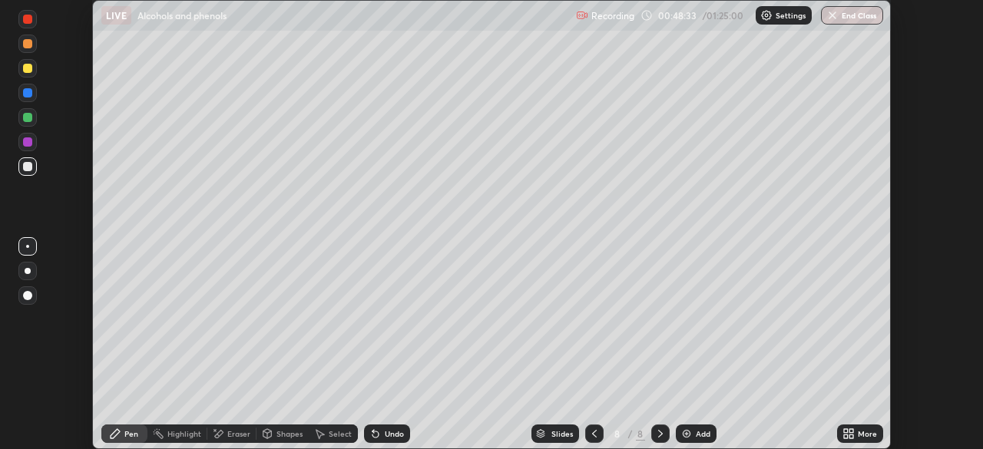
click at [374, 437] on icon at bounding box center [375, 435] width 6 height 6
click at [34, 95] on div at bounding box center [27, 93] width 18 height 18
click at [22, 117] on div at bounding box center [27, 117] width 18 height 18
click at [28, 173] on div at bounding box center [27, 166] width 18 height 18
click at [30, 145] on div at bounding box center [27, 141] width 9 height 9
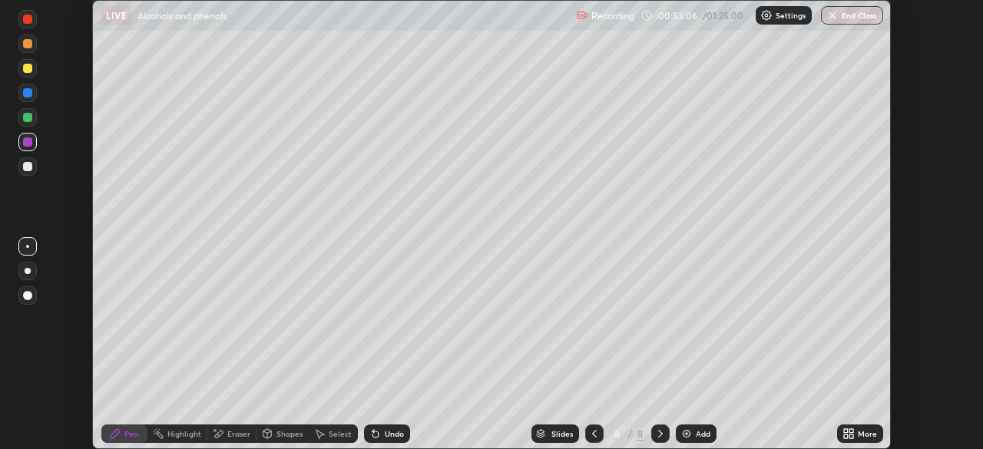
click at [28, 71] on div at bounding box center [27, 68] width 9 height 9
click at [31, 170] on div at bounding box center [27, 166] width 18 height 18
click at [31, 71] on div at bounding box center [27, 68] width 9 height 9
click at [227, 435] on div "Eraser" at bounding box center [238, 434] width 23 height 8
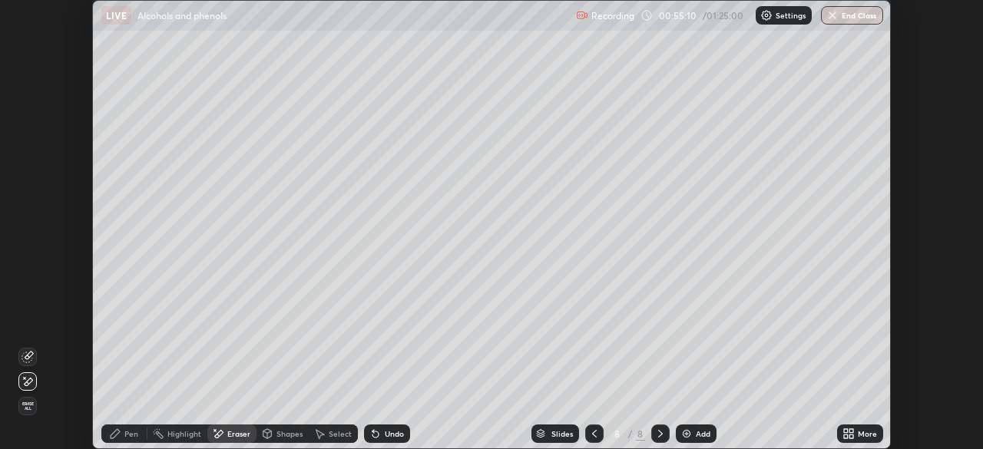
click at [120, 441] on div "Pen" at bounding box center [124, 434] width 46 height 18
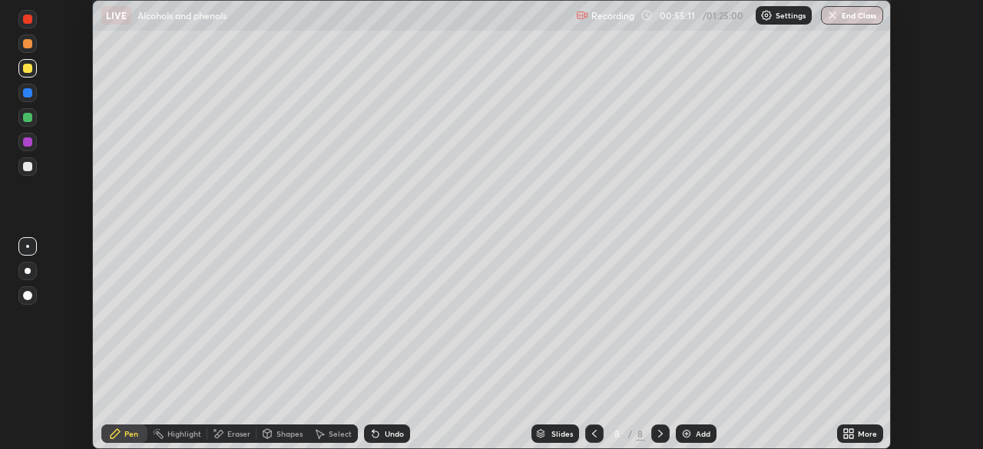
click at [31, 174] on div at bounding box center [27, 166] width 18 height 18
click at [683, 438] on img at bounding box center [686, 434] width 12 height 12
click at [29, 71] on div at bounding box center [27, 68] width 9 height 9
click at [25, 169] on div at bounding box center [27, 166] width 9 height 9
click at [378, 429] on icon at bounding box center [375, 434] width 12 height 12
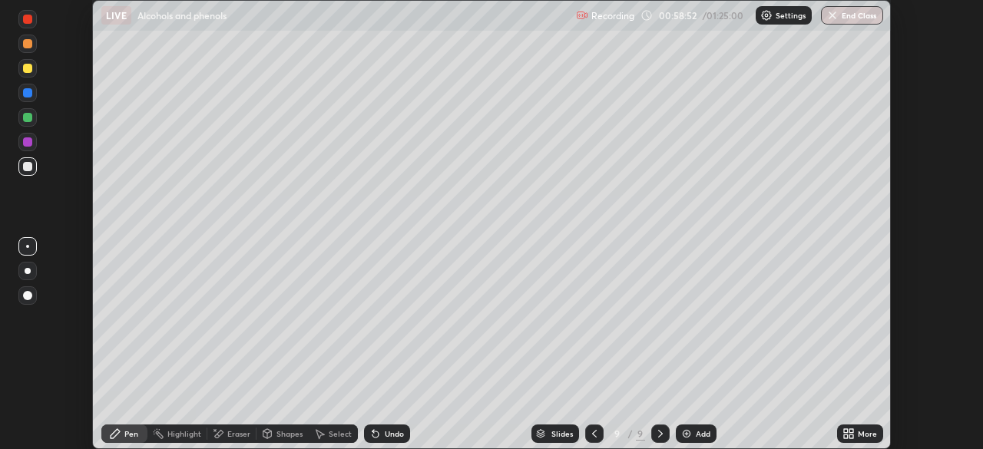
click at [26, 74] on div at bounding box center [27, 68] width 18 height 18
click at [28, 45] on div at bounding box center [27, 43] width 9 height 9
click at [372, 431] on icon at bounding box center [373, 431] width 2 height 2
click at [378, 427] on div "Undo" at bounding box center [387, 434] width 46 height 18
click at [379, 427] on div "Undo" at bounding box center [387, 434] width 46 height 18
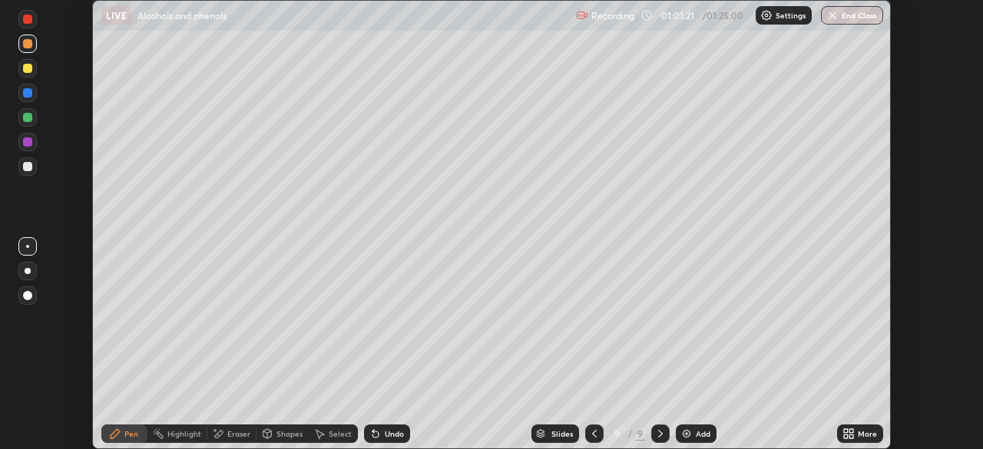
click at [696, 432] on div "Add" at bounding box center [703, 434] width 15 height 8
click at [29, 173] on div at bounding box center [27, 166] width 18 height 18
click at [28, 96] on div at bounding box center [27, 92] width 9 height 9
click at [23, 72] on div at bounding box center [27, 68] width 18 height 18
click at [28, 123] on div at bounding box center [27, 117] width 18 height 18
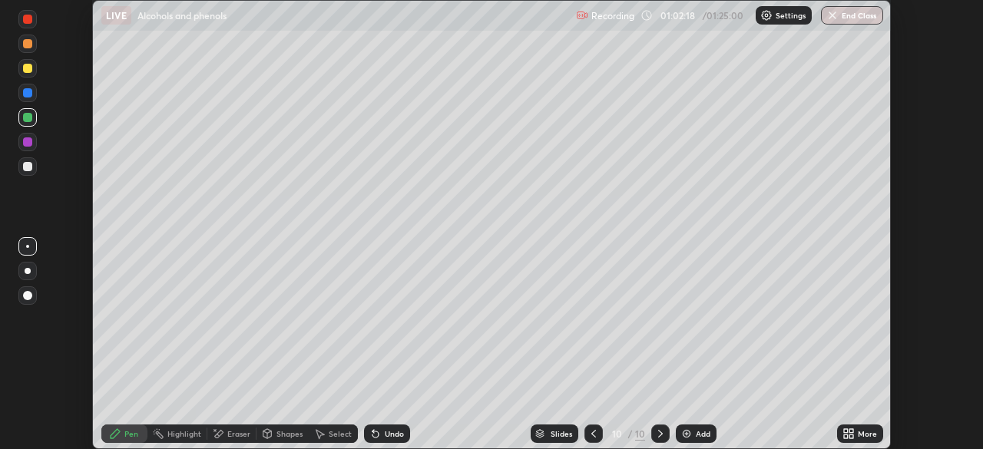
click at [31, 168] on div at bounding box center [27, 166] width 9 height 9
click at [22, 166] on div at bounding box center [27, 166] width 18 height 18
click at [19, 117] on div at bounding box center [27, 117] width 18 height 18
click at [381, 432] on div "Undo" at bounding box center [387, 434] width 46 height 18
click at [381, 442] on div "Undo" at bounding box center [387, 434] width 46 height 18
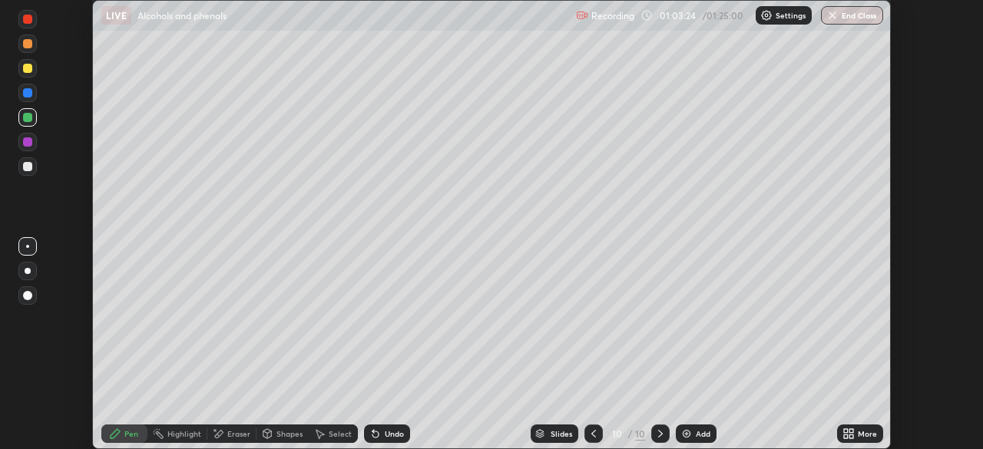
click at [384, 440] on div "Undo" at bounding box center [387, 434] width 46 height 18
click at [373, 435] on icon at bounding box center [375, 435] width 6 height 6
click at [378, 440] on div "Undo" at bounding box center [387, 434] width 46 height 18
click at [171, 436] on div "Highlight" at bounding box center [184, 434] width 34 height 8
click at [26, 162] on div at bounding box center [27, 166] width 9 height 9
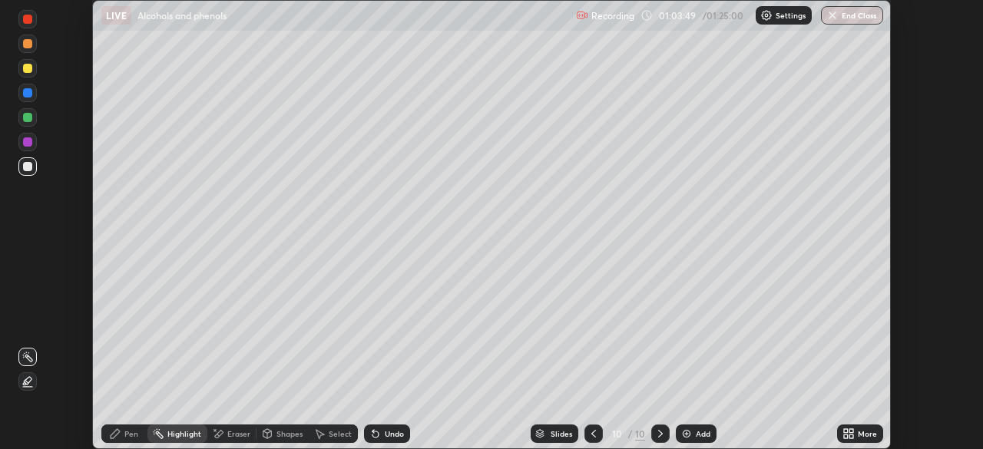
click at [397, 421] on div "Undo" at bounding box center [384, 434] width 52 height 31
click at [124, 434] on div "Pen" at bounding box center [124, 434] width 46 height 18
click at [392, 440] on div "Undo" at bounding box center [387, 434] width 46 height 18
click at [230, 440] on div "Eraser" at bounding box center [231, 434] width 49 height 18
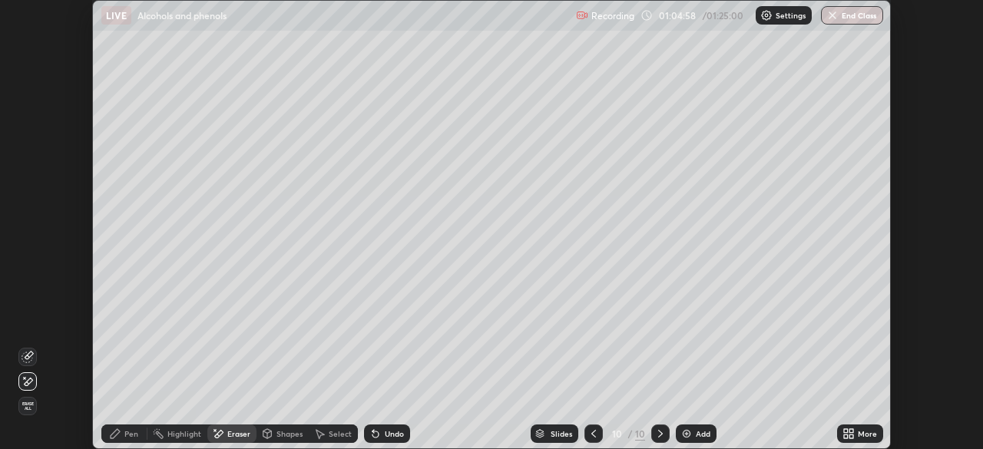
click at [121, 438] on icon at bounding box center [115, 434] width 12 height 12
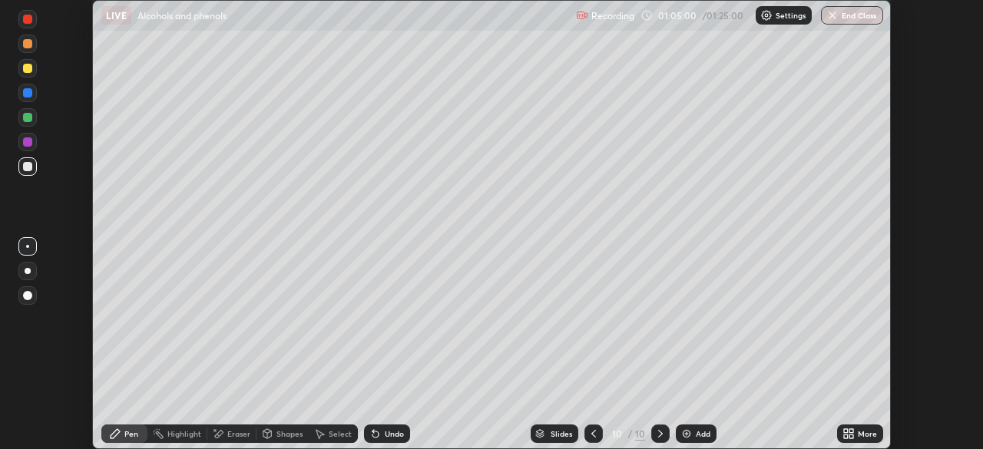
click at [28, 69] on div at bounding box center [27, 68] width 9 height 9
click at [372, 432] on icon at bounding box center [375, 435] width 6 height 6
click at [373, 435] on icon at bounding box center [375, 435] width 6 height 6
click at [379, 439] on icon at bounding box center [375, 434] width 12 height 12
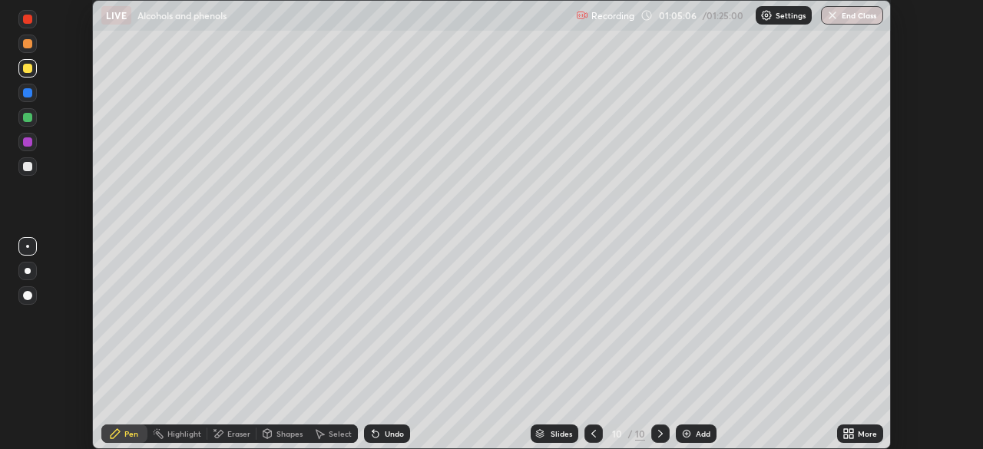
click at [382, 433] on div "Undo" at bounding box center [387, 434] width 46 height 18
click at [28, 169] on div at bounding box center [27, 166] width 9 height 9
click at [31, 72] on div at bounding box center [27, 68] width 18 height 18
click at [28, 116] on div at bounding box center [27, 117] width 9 height 9
click at [30, 167] on div at bounding box center [27, 166] width 9 height 9
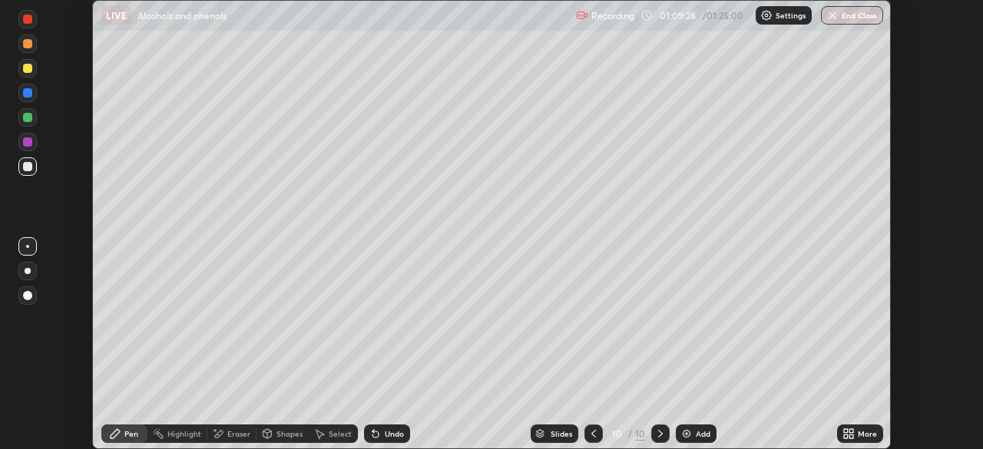
click at [601, 427] on div at bounding box center [593, 434] width 18 height 31
click at [658, 434] on icon at bounding box center [660, 434] width 12 height 12
click at [661, 438] on icon at bounding box center [660, 434] width 12 height 12
click at [687, 442] on div "Add" at bounding box center [696, 434] width 41 height 18
click at [233, 435] on div "Eraser" at bounding box center [238, 434] width 23 height 8
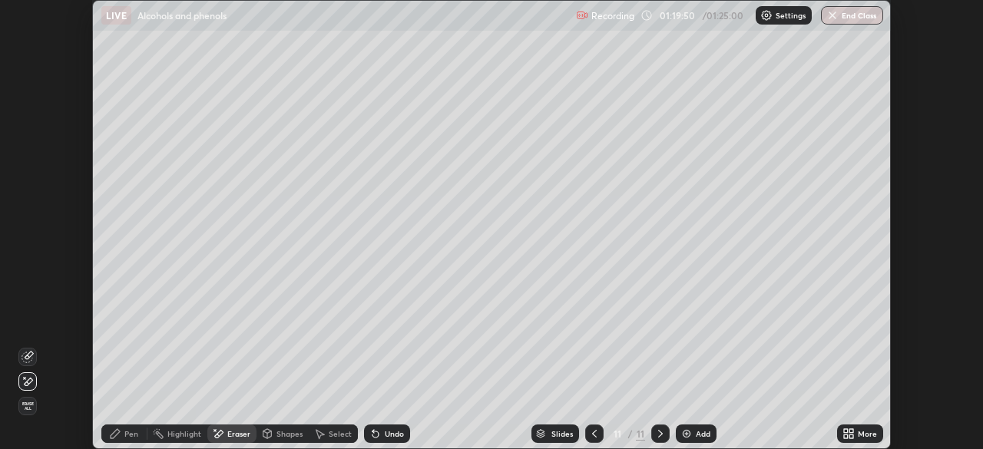
click at [126, 438] on div "Pen" at bounding box center [131, 434] width 14 height 8
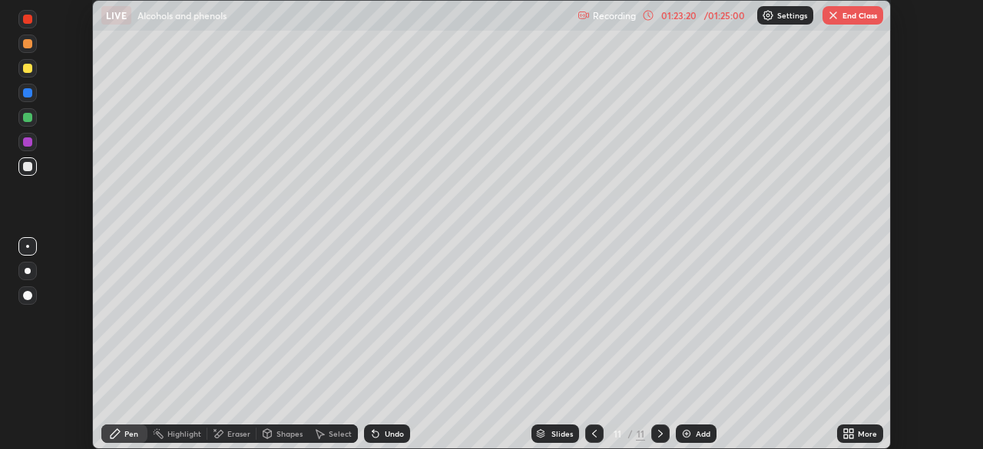
click at [241, 437] on div "Eraser" at bounding box center [238, 434] width 23 height 8
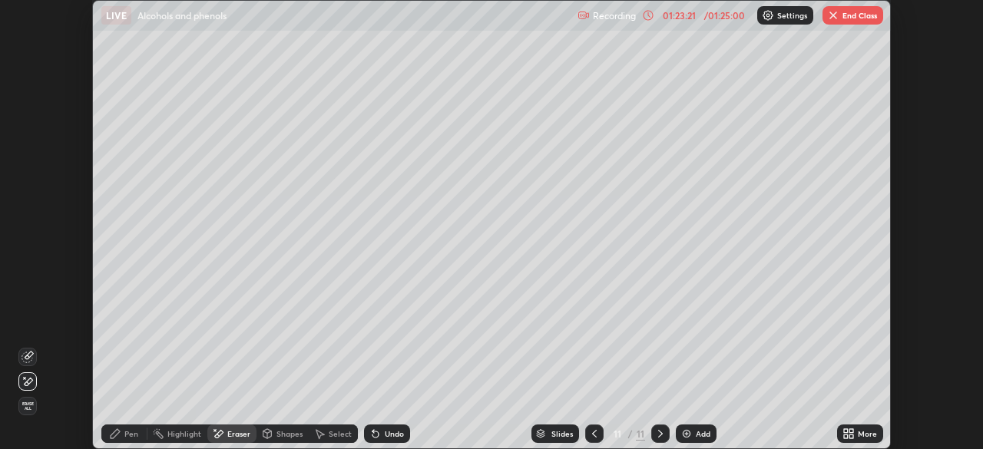
click at [35, 407] on span "Erase all" at bounding box center [27, 406] width 17 height 9
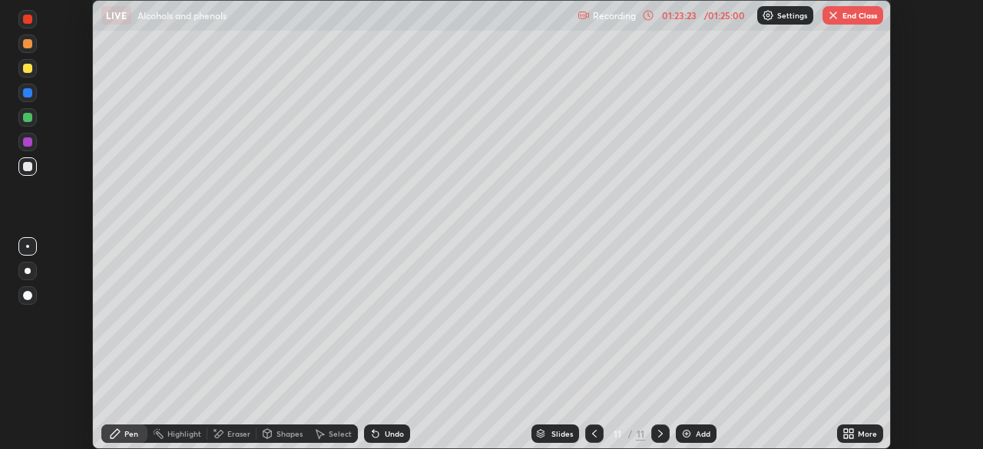
click at [841, 15] on button "End Class" at bounding box center [852, 15] width 61 height 18
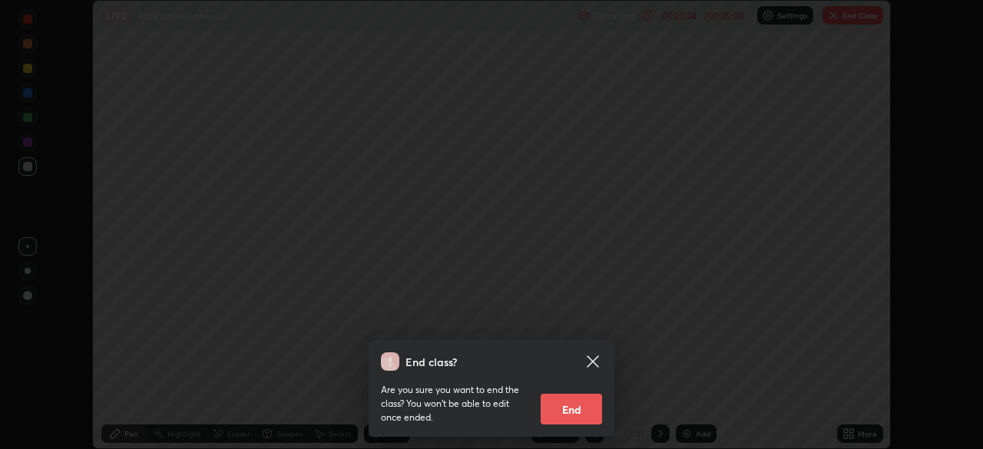
click at [576, 412] on button "End" at bounding box center [571, 409] width 61 height 31
